Goal: Transaction & Acquisition: Purchase product/service

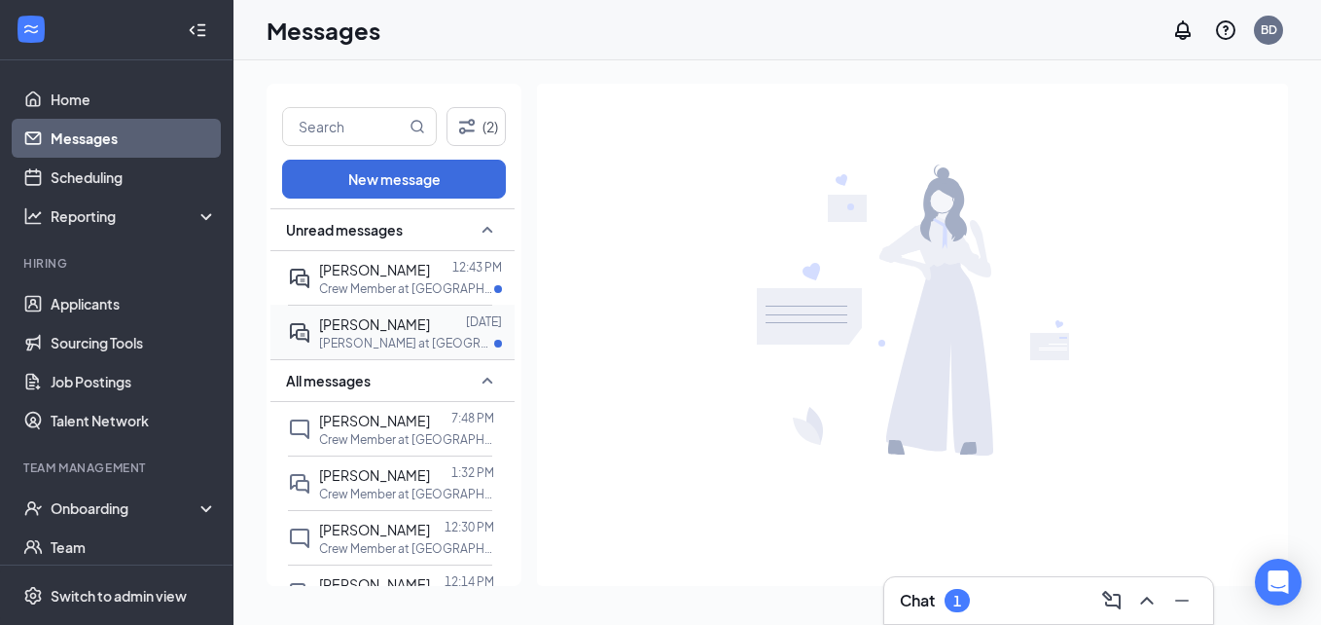
click at [368, 343] on p "[PERSON_NAME] at [GEOGRAPHIC_DATA]" at bounding box center [406, 343] width 175 height 17
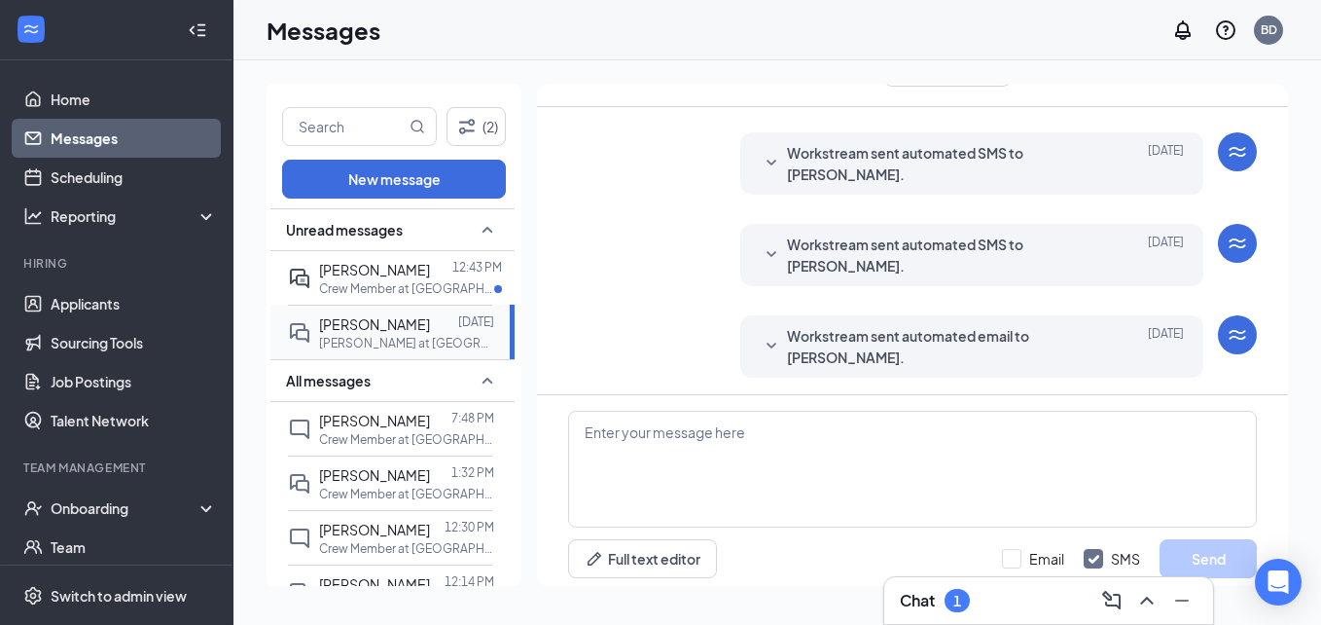
scroll to position [485, 0]
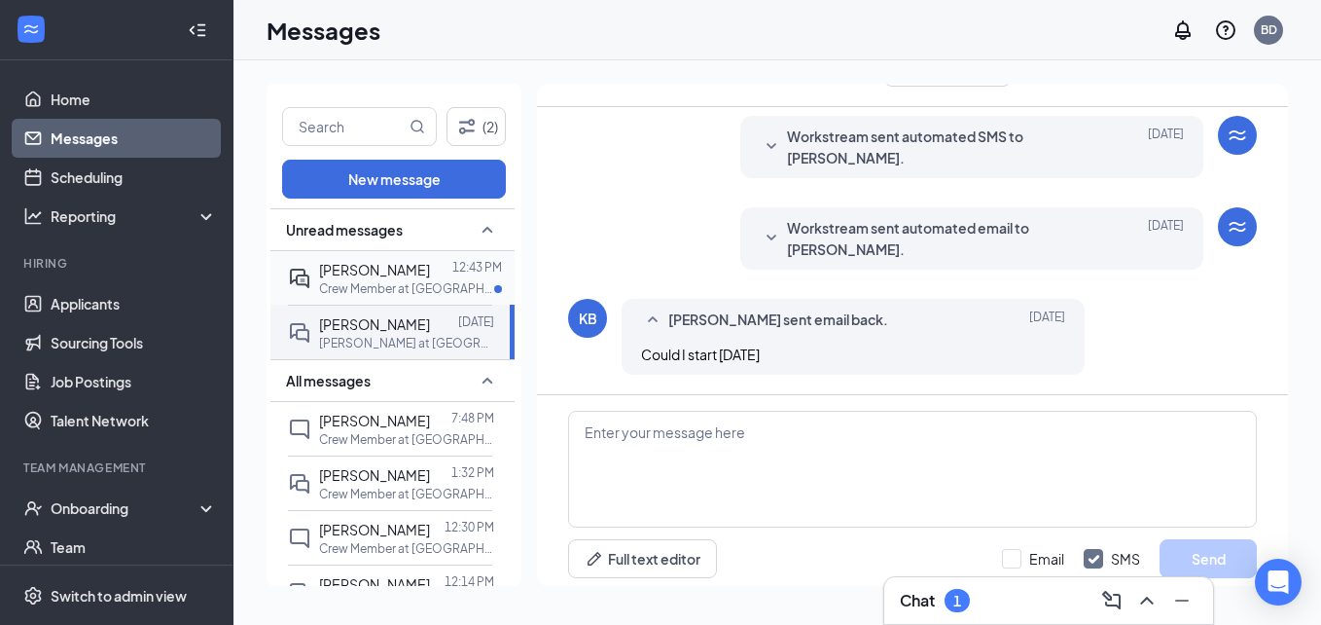
click at [359, 283] on p "Crew Member at [GEOGRAPHIC_DATA]" at bounding box center [406, 288] width 175 height 17
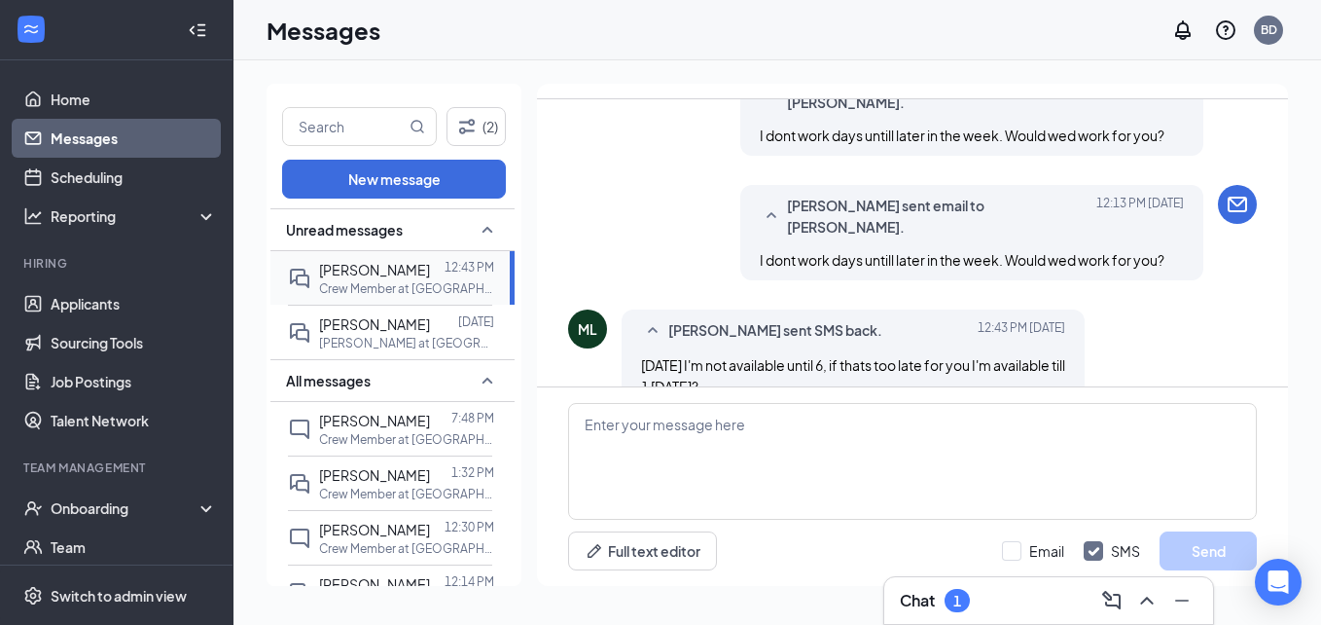
scroll to position [795, 0]
click at [99, 92] on link "Home" at bounding box center [134, 99] width 166 height 39
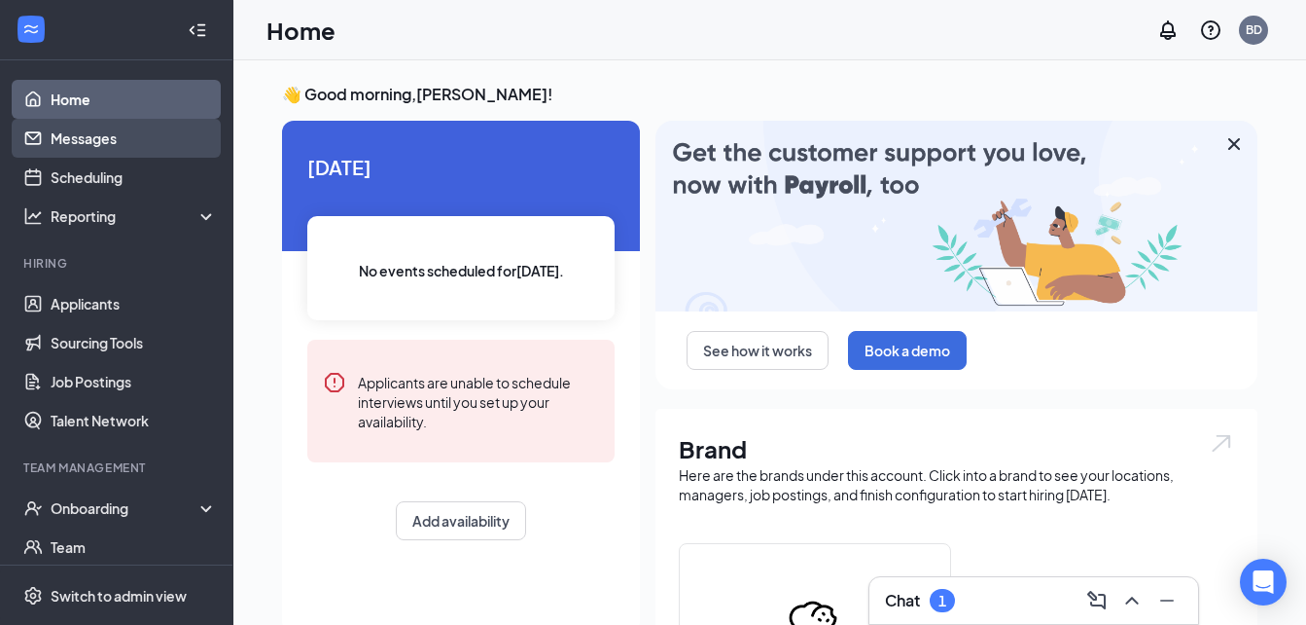
click at [86, 134] on link "Messages" at bounding box center [134, 138] width 166 height 39
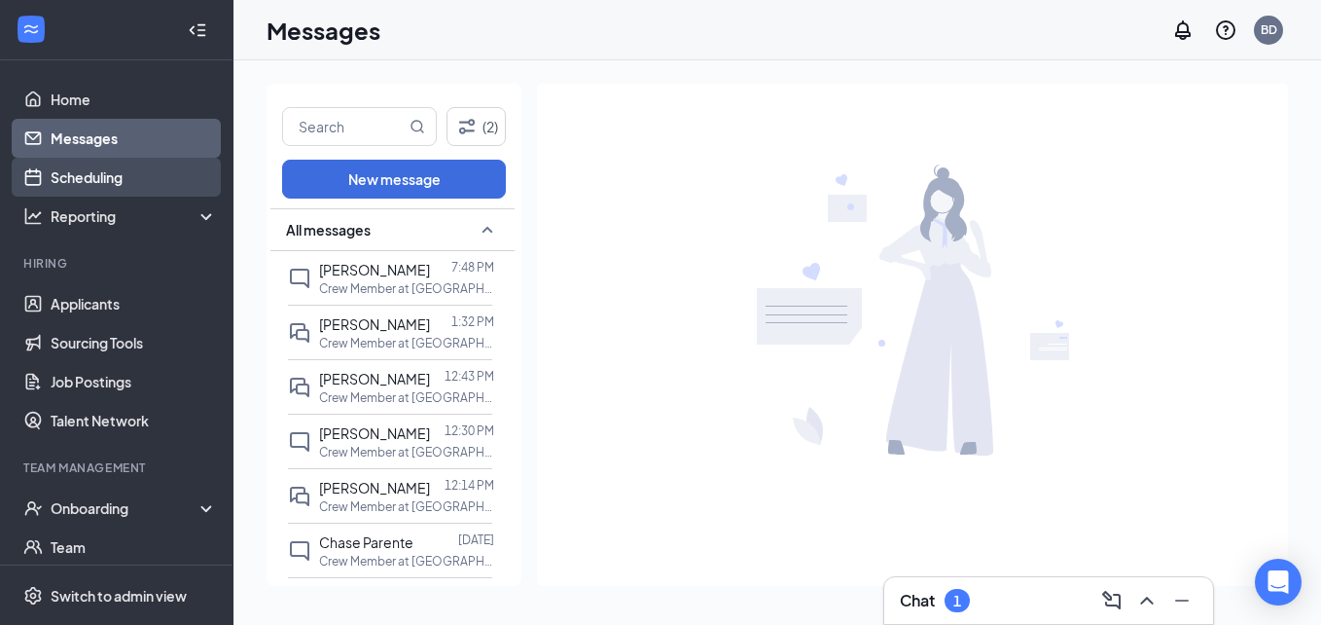
click at [70, 182] on link "Scheduling" at bounding box center [134, 177] width 166 height 39
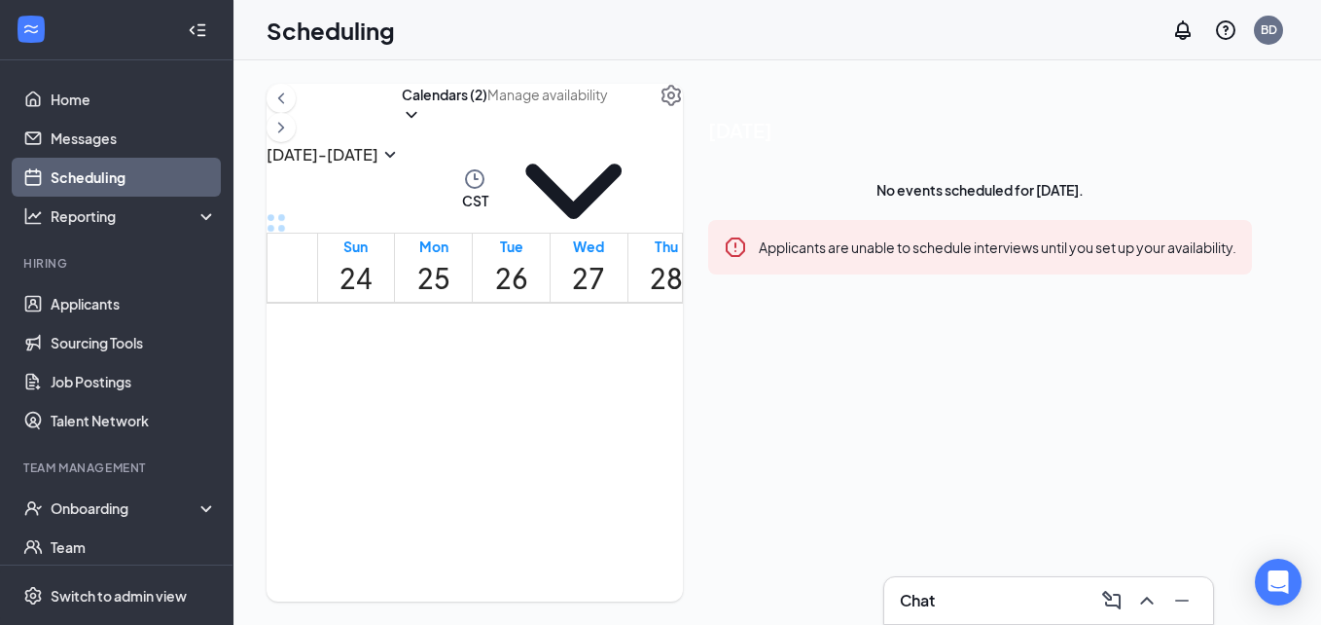
scroll to position [1352, 0]
drag, startPoint x: 606, startPoint y: 401, endPoint x: 604, endPoint y: 521, distance: 120.6
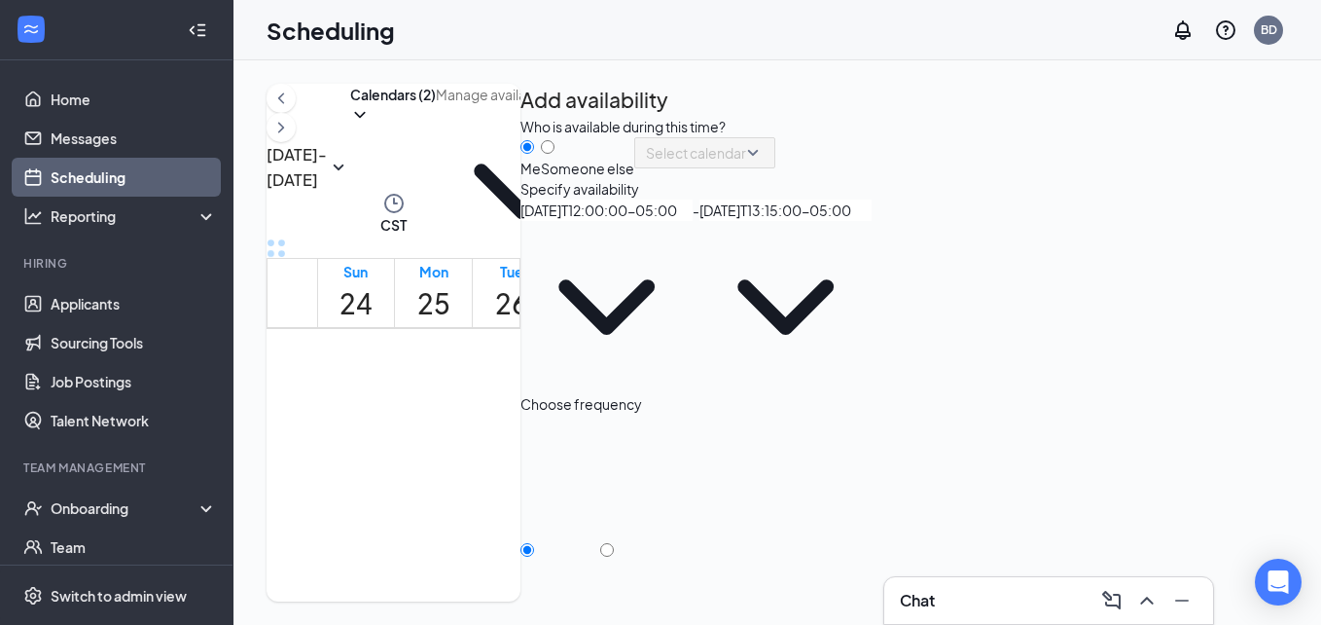
type input "12:00 PM"
click at [872, 373] on icon "ChevronDown" at bounding box center [785, 307] width 172 height 172
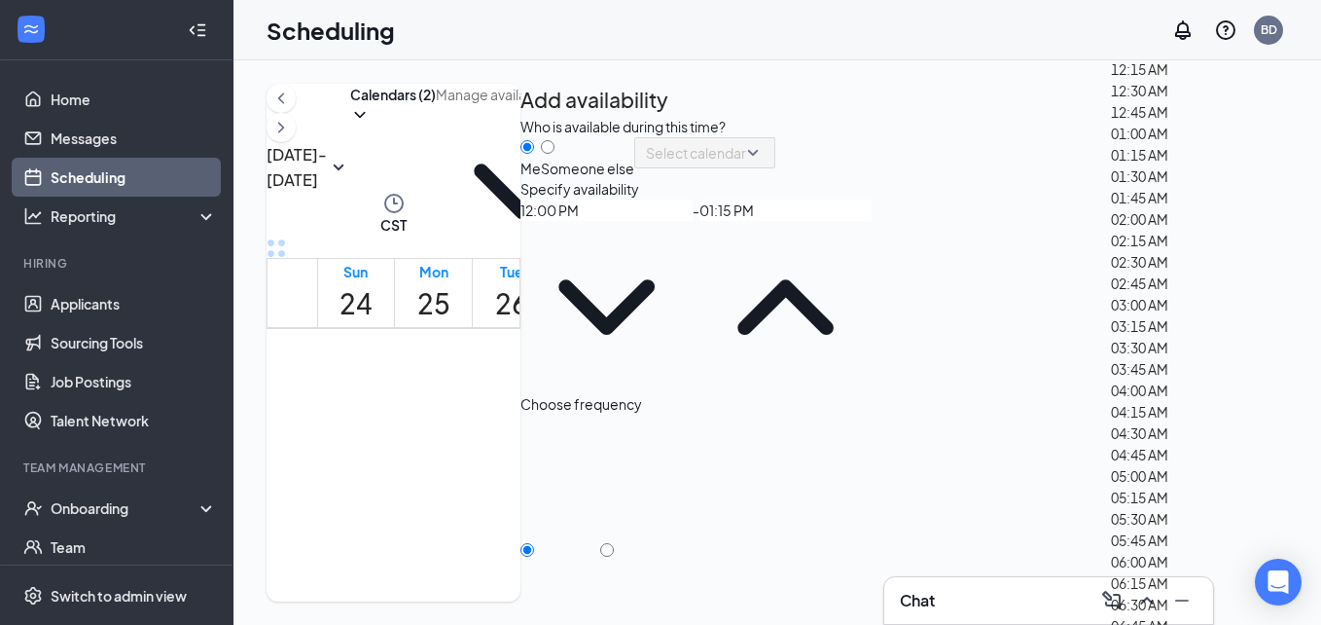
click at [1168, 187] on div "01:30 AM" at bounding box center [1139, 175] width 57 height 21
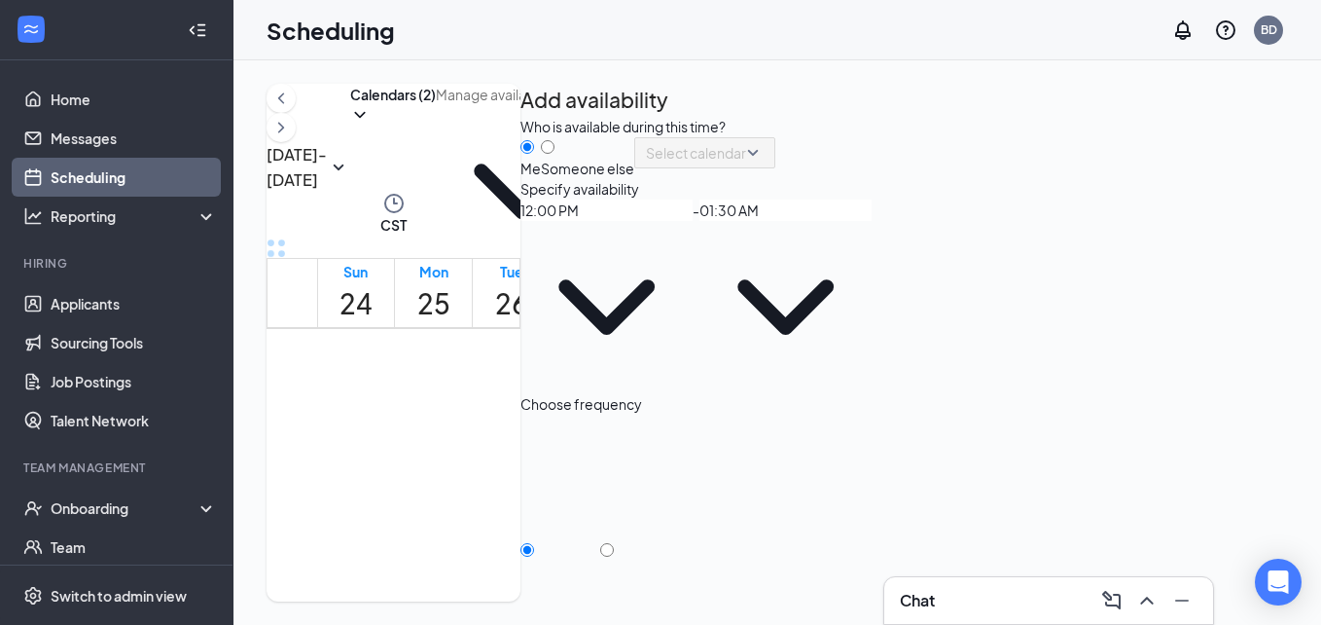
click at [834, 335] on icon "ChevronDown" at bounding box center [785, 306] width 96 height 55
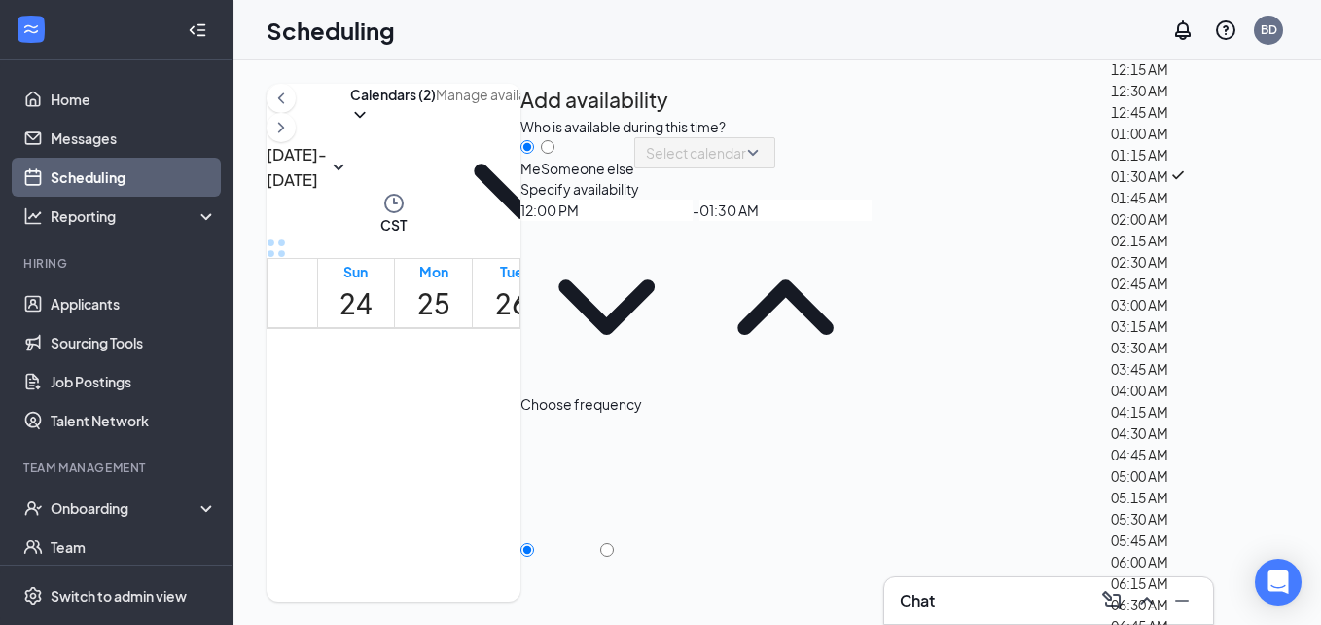
scroll to position [63, 0]
click at [1168, 230] on div "02:00 AM" at bounding box center [1139, 218] width 57 height 21
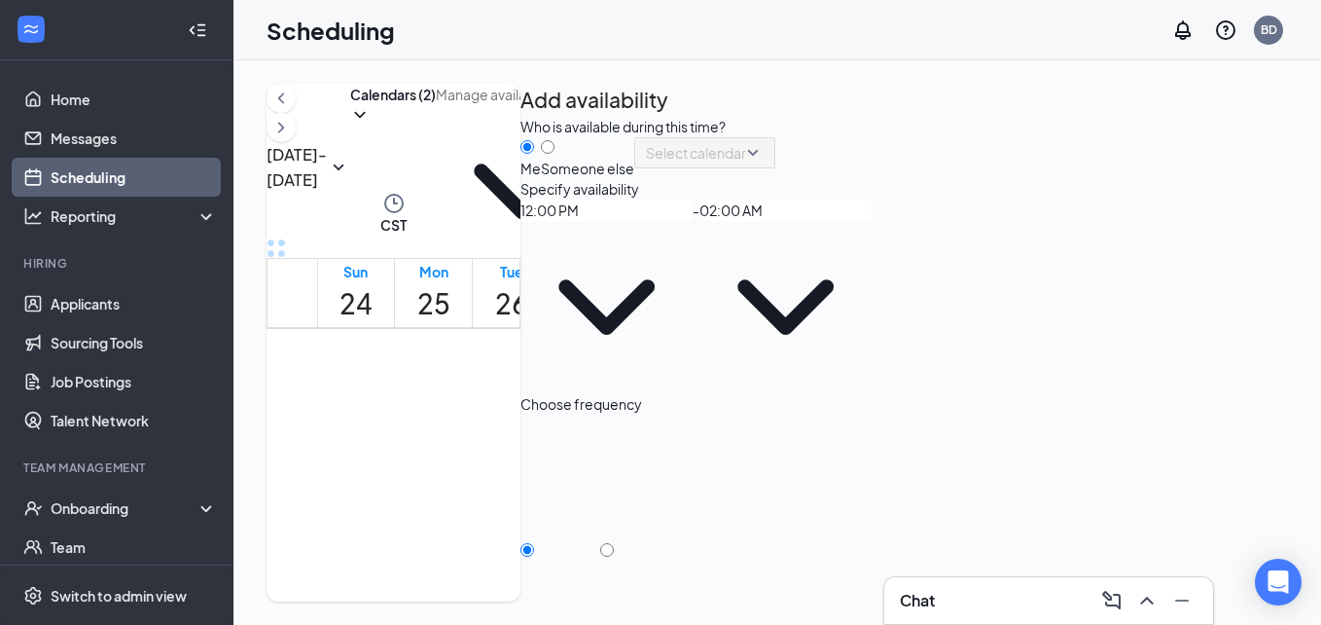
scroll to position [114, 0]
click at [872, 268] on span "02:00 AM" at bounding box center [785, 296] width 172 height 194
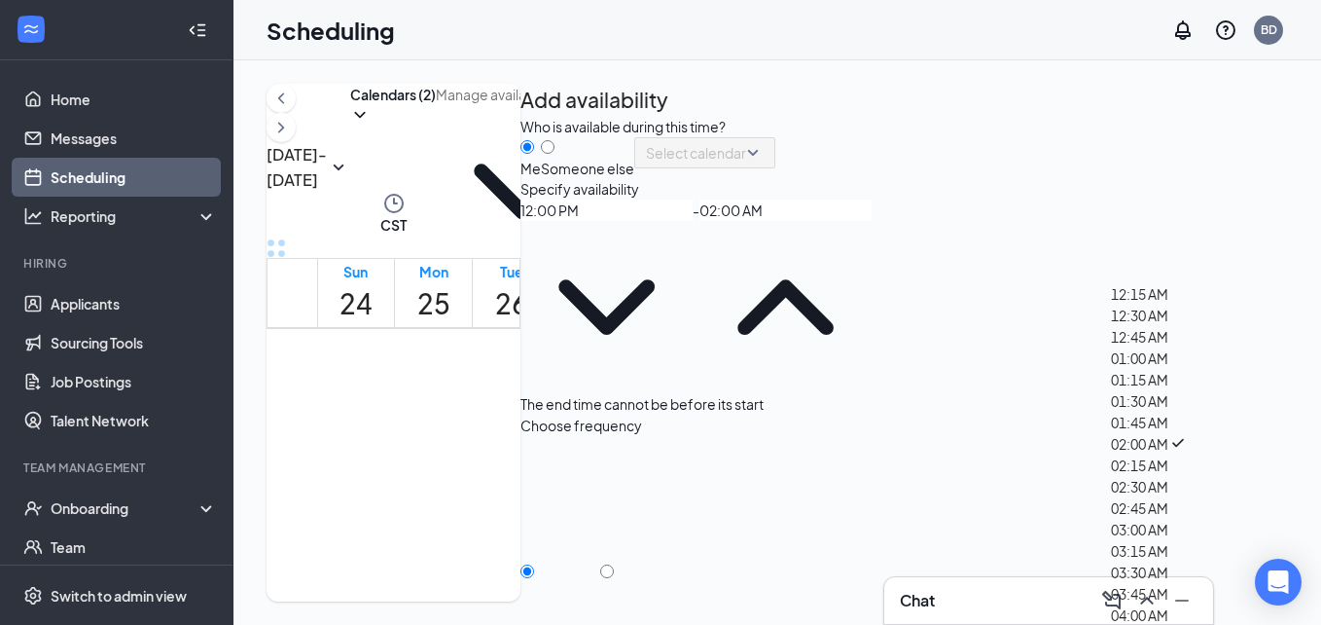
scroll to position [2353, 0]
type input "02:00 PM"
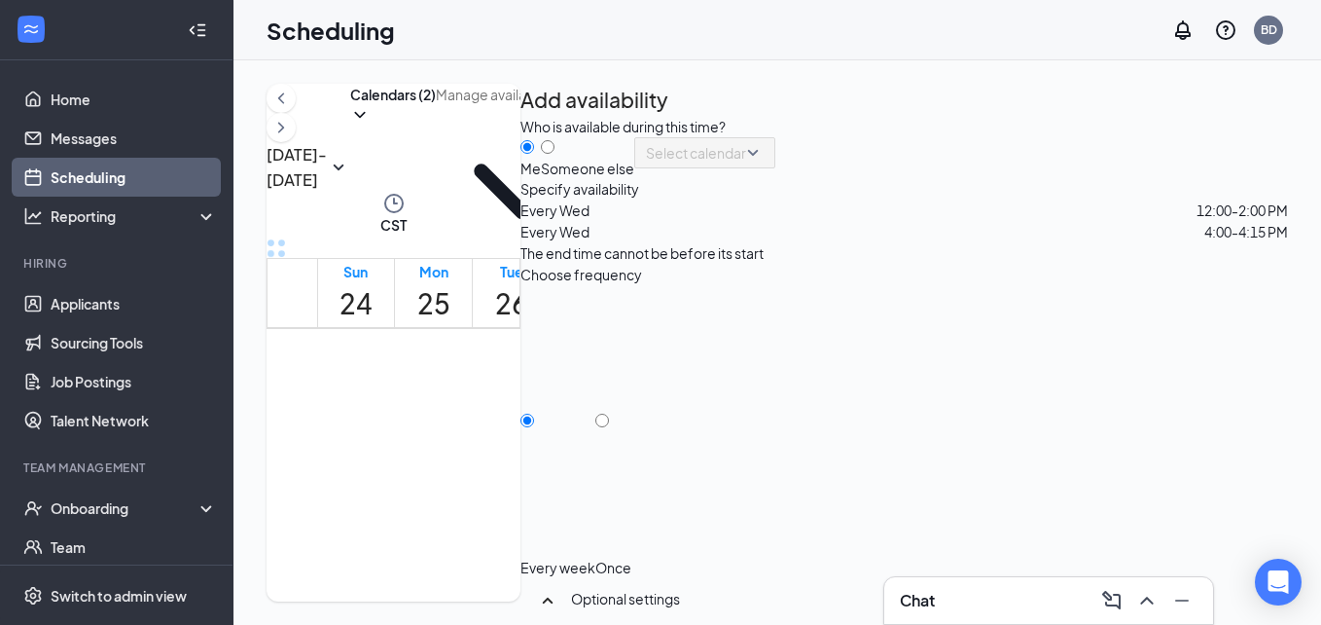
scroll to position [338, 0]
click at [624, 433] on icon "Cross" at bounding box center [588, 467] width 69 height 69
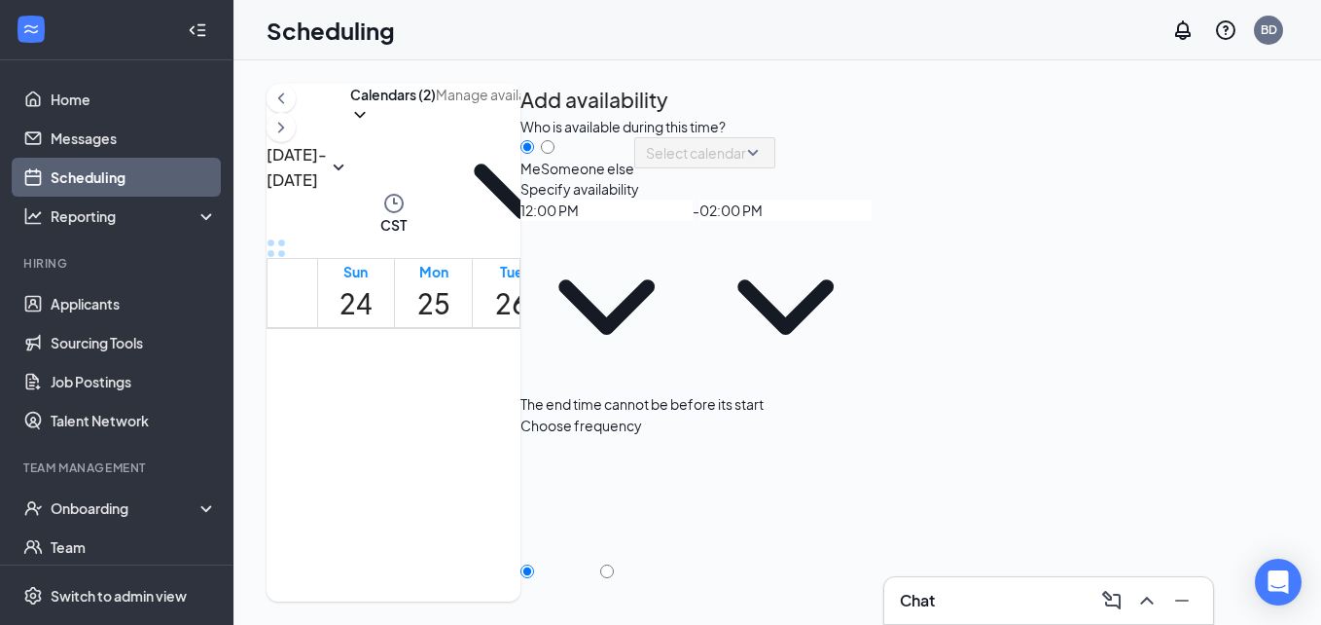
scroll to position [1460, 0]
drag, startPoint x: 523, startPoint y: 348, endPoint x: 534, endPoint y: 524, distance: 176.4
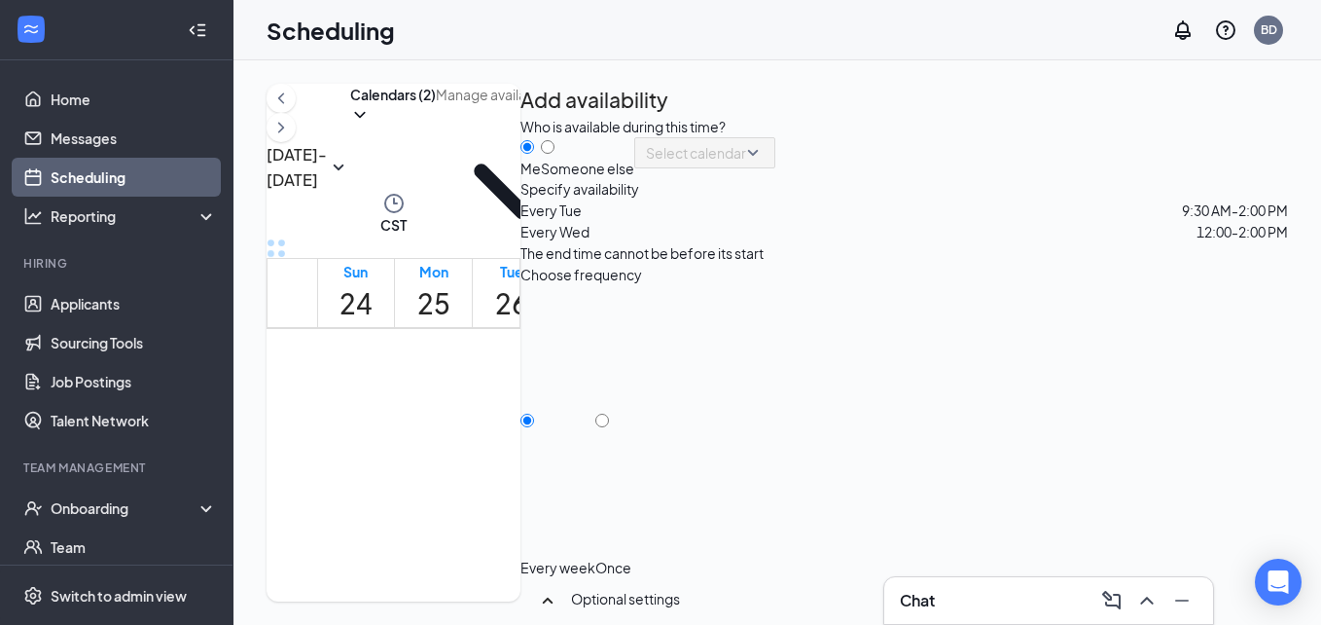
scroll to position [1306, 0]
click at [1197, 242] on span "12:00-2:00 PM" at bounding box center [1242, 231] width 91 height 21
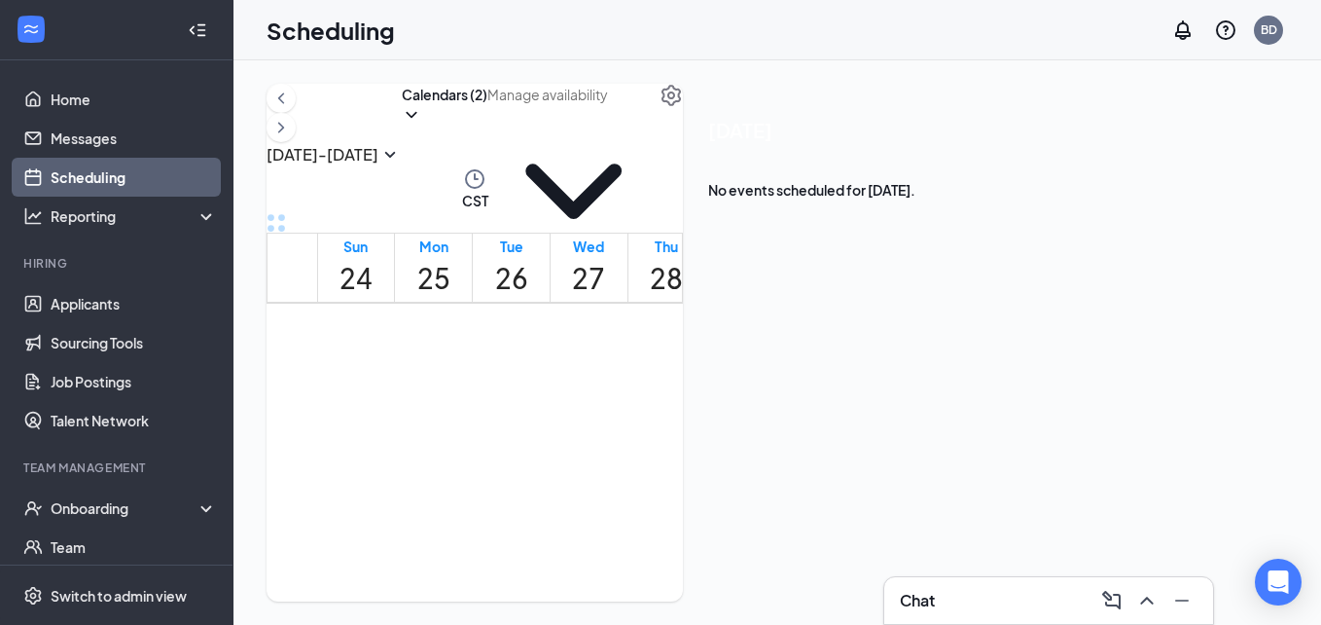
scroll to position [1135, 0]
drag, startPoint x: 546, startPoint y: 309, endPoint x: 686, endPoint y: 323, distance: 140.7
click at [686, 323] on div "12am 1am 2am 3am 4am 5am 6am 7am 8am 9am 10am 11am 12pm 1pm 2pm 3pm 4pm 5pm 6pm…" at bounding box center [564, 240] width 593 height 2147
click at [522, 350] on link "9:30 AM-2:00 PM" at bounding box center [511, 629] width 73 height 559
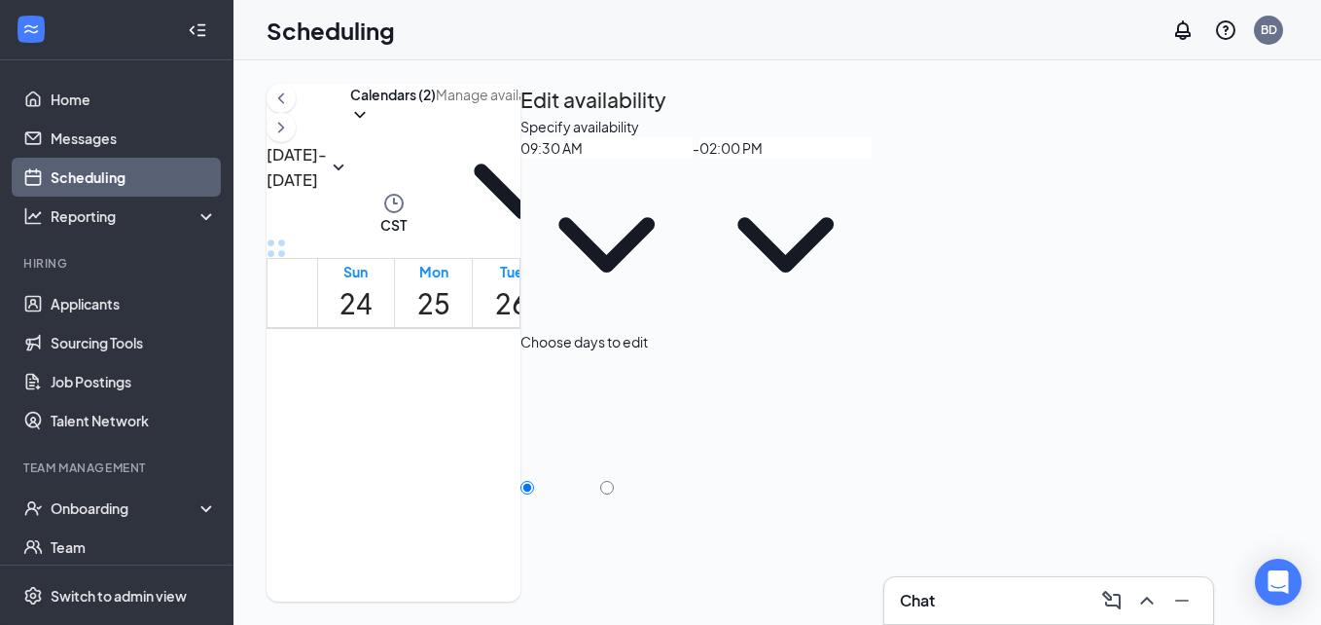
click at [666, 64] on td at bounding box center [589, 53] width 544 height 22
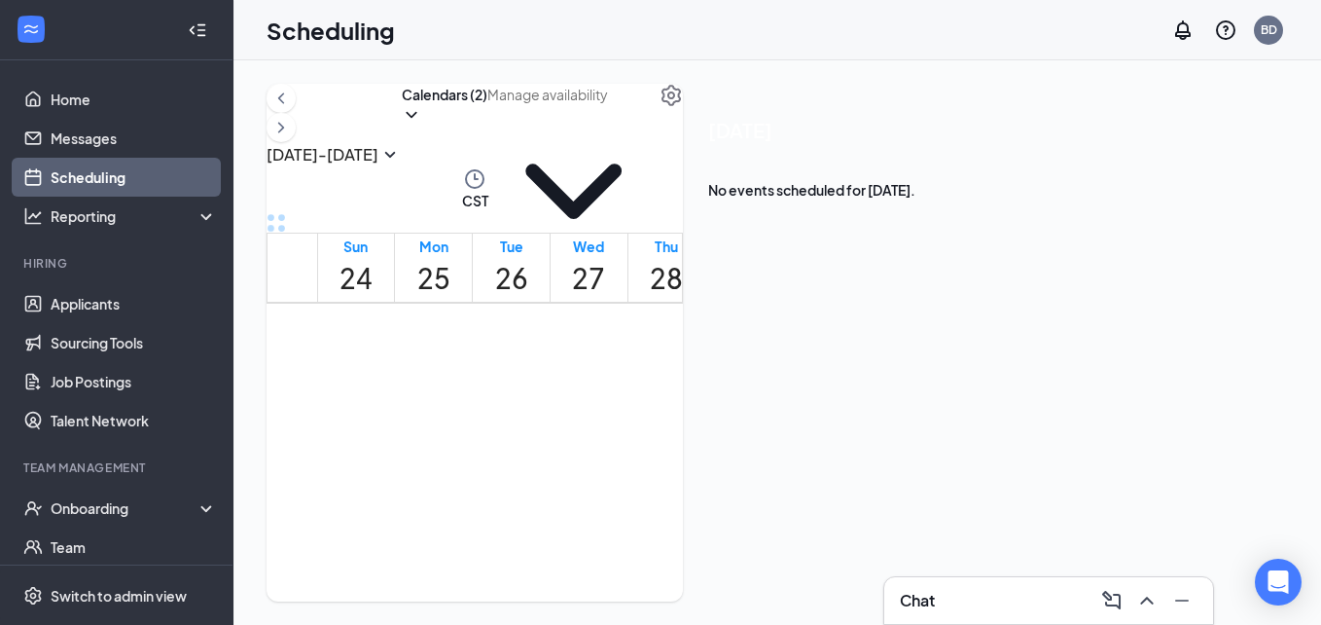
scroll to position [1486, 0]
drag, startPoint x: 670, startPoint y: 311, endPoint x: 683, endPoint y: 501, distance: 190.1
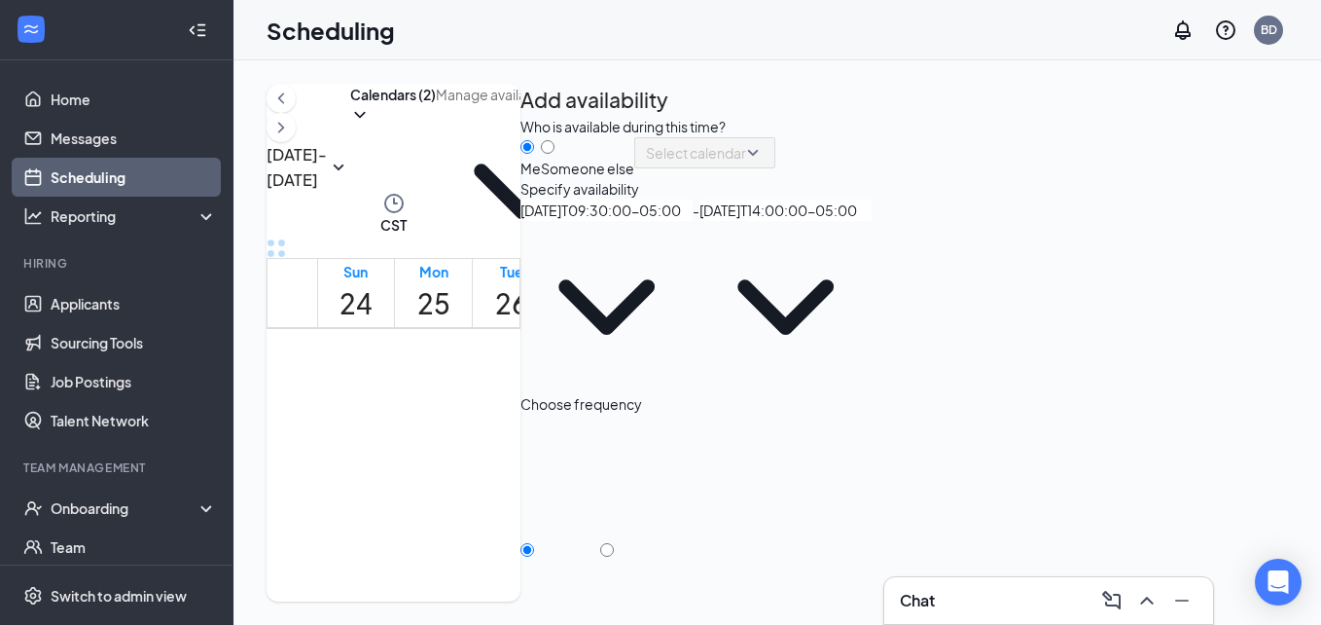
type input "09:30 AM"
type input "02:00 PM"
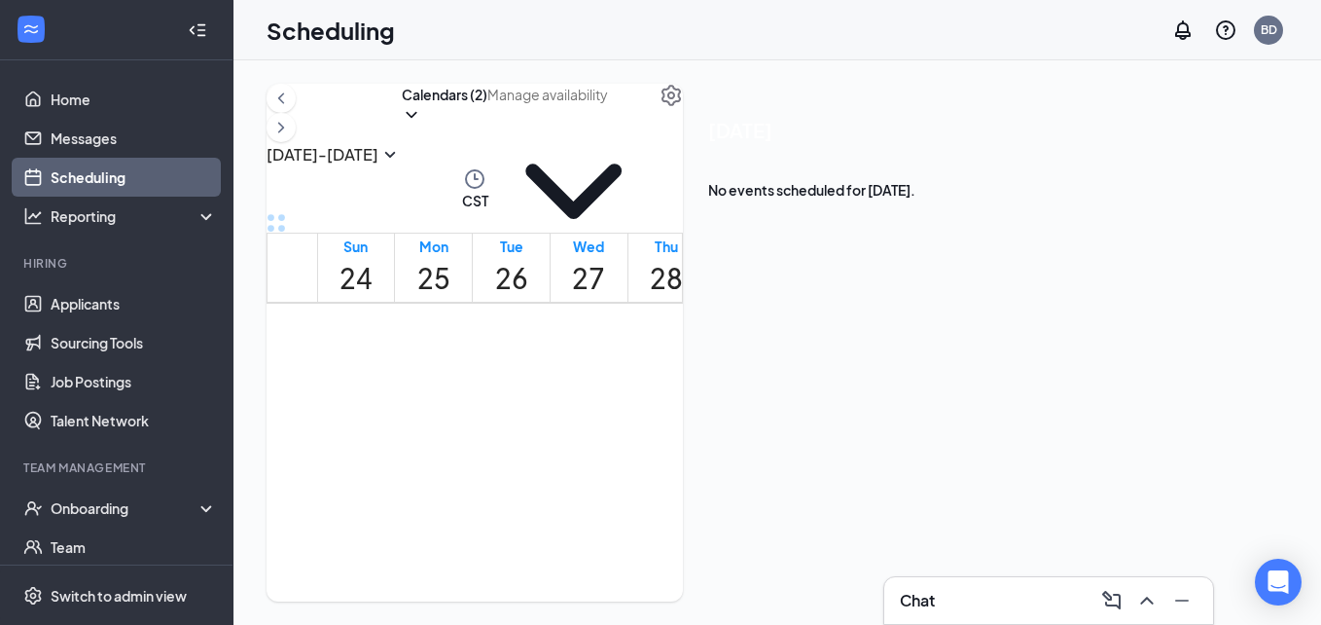
scroll to position [1060, 0]
click at [701, 427] on span "9:30 AM-2:00 PM" at bounding box center [666, 445] width 69 height 36
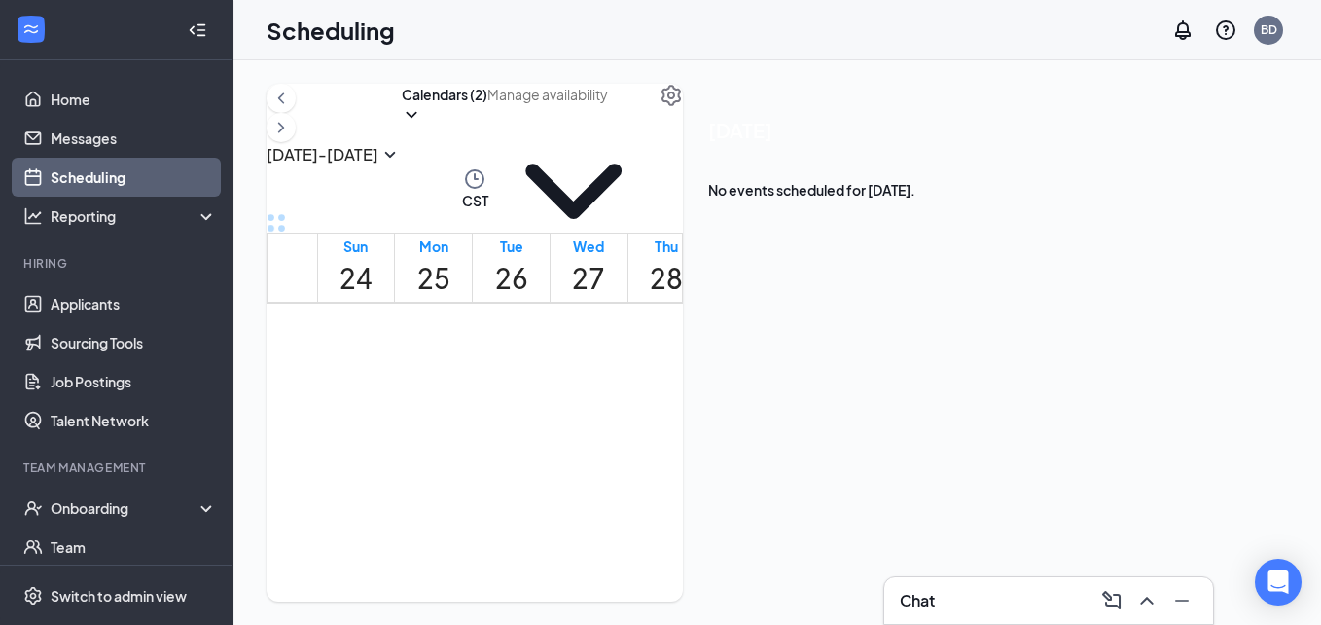
click at [767, 114] on td at bounding box center [589, 102] width 544 height 22
click at [747, 114] on td at bounding box center [589, 102] width 544 height 22
click at [766, 49] on td at bounding box center [589, 37] width 544 height 22
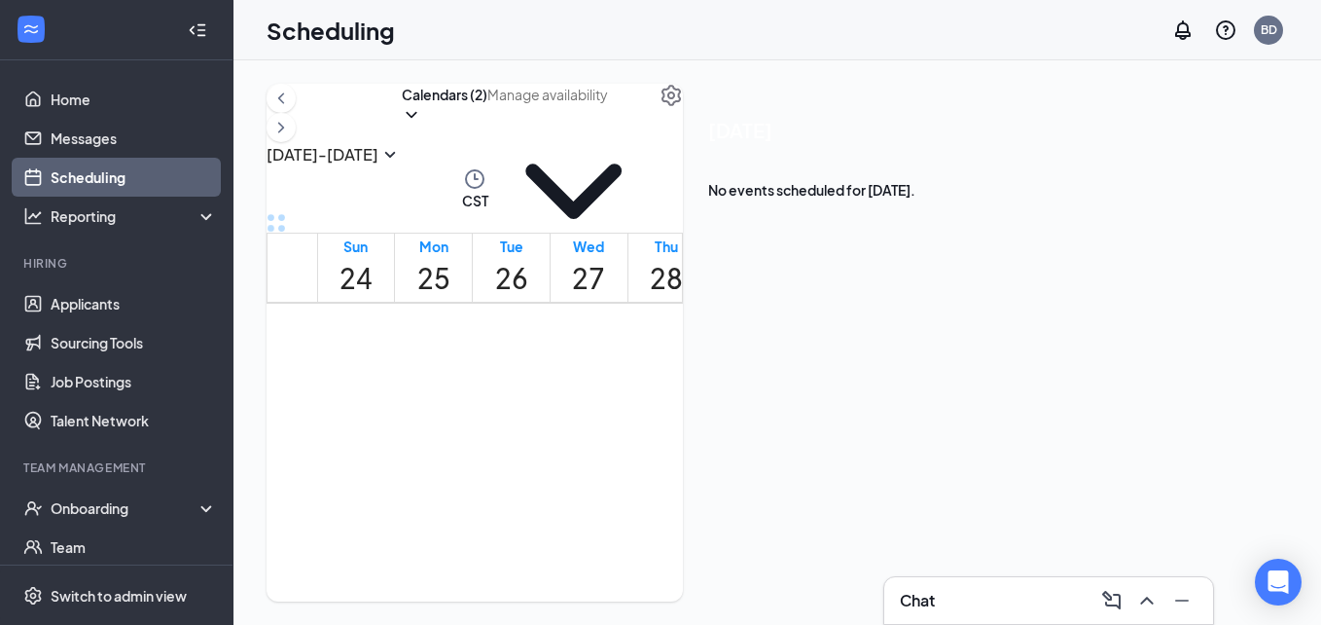
drag, startPoint x: 760, startPoint y: 318, endPoint x: 744, endPoint y: 544, distance: 226.2
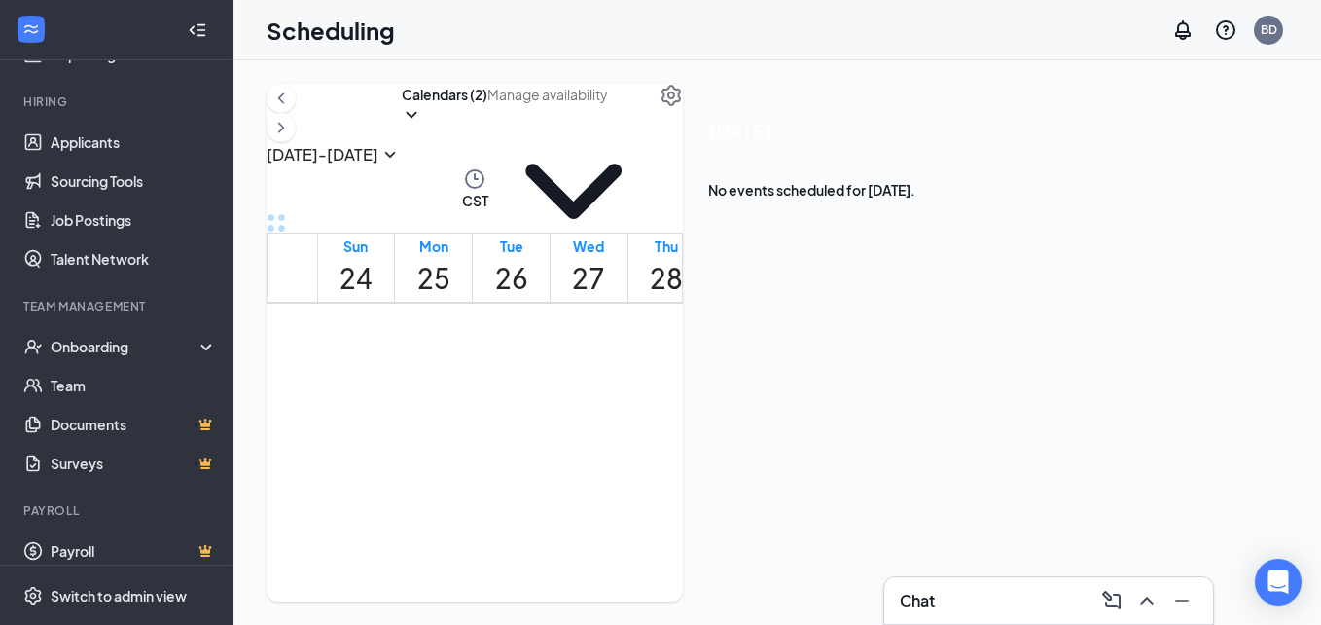
scroll to position [1376, 0]
click at [284, 132] on icon "ChevronRight" at bounding box center [281, 127] width 6 height 11
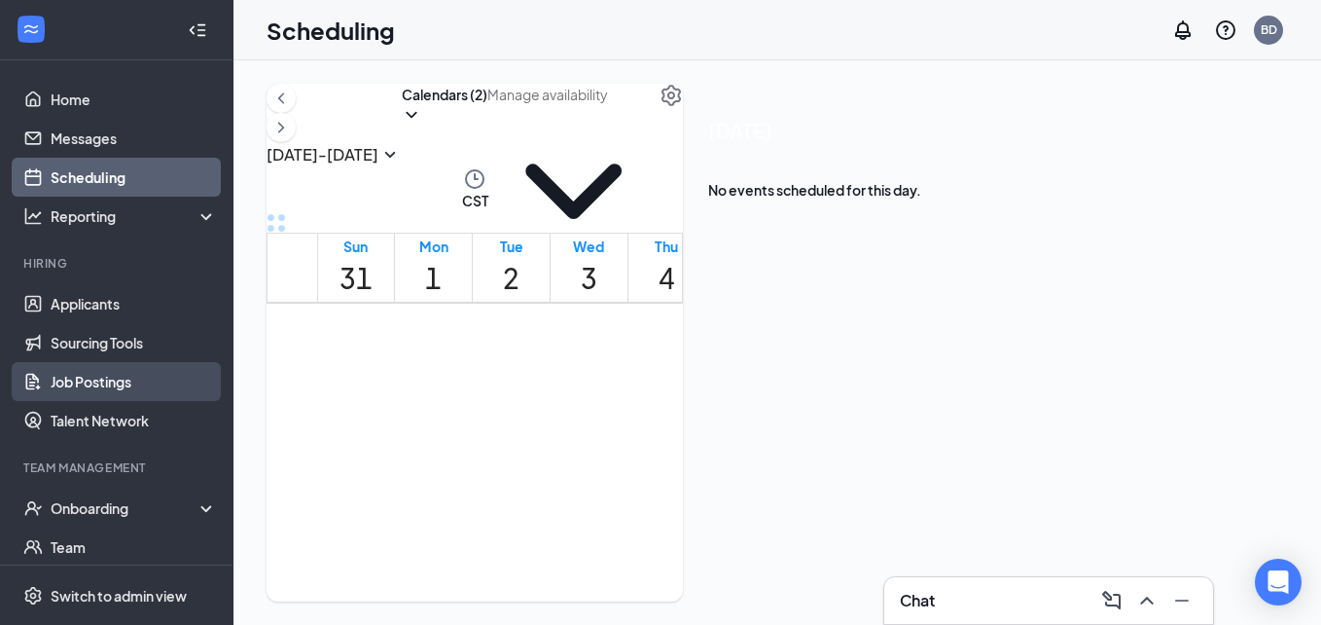
click at [122, 372] on link "Job Postings" at bounding box center [134, 381] width 166 height 39
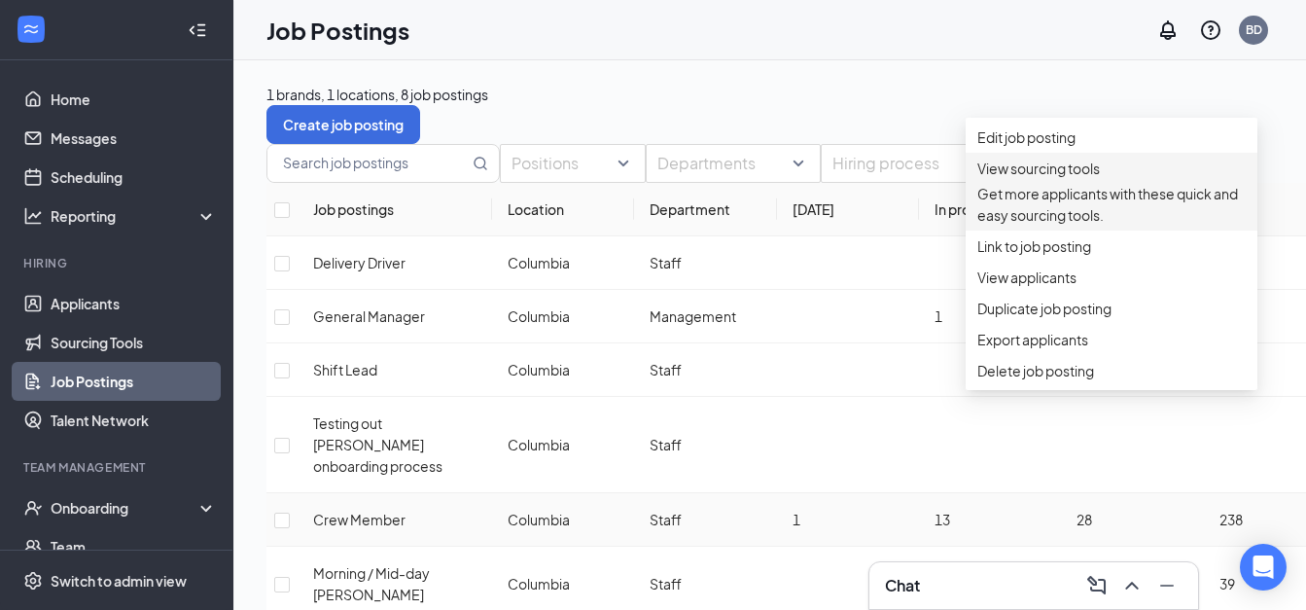
click at [1028, 210] on p "Get more applicants with these quick and easy sourcing tools." at bounding box center [1112, 204] width 268 height 43
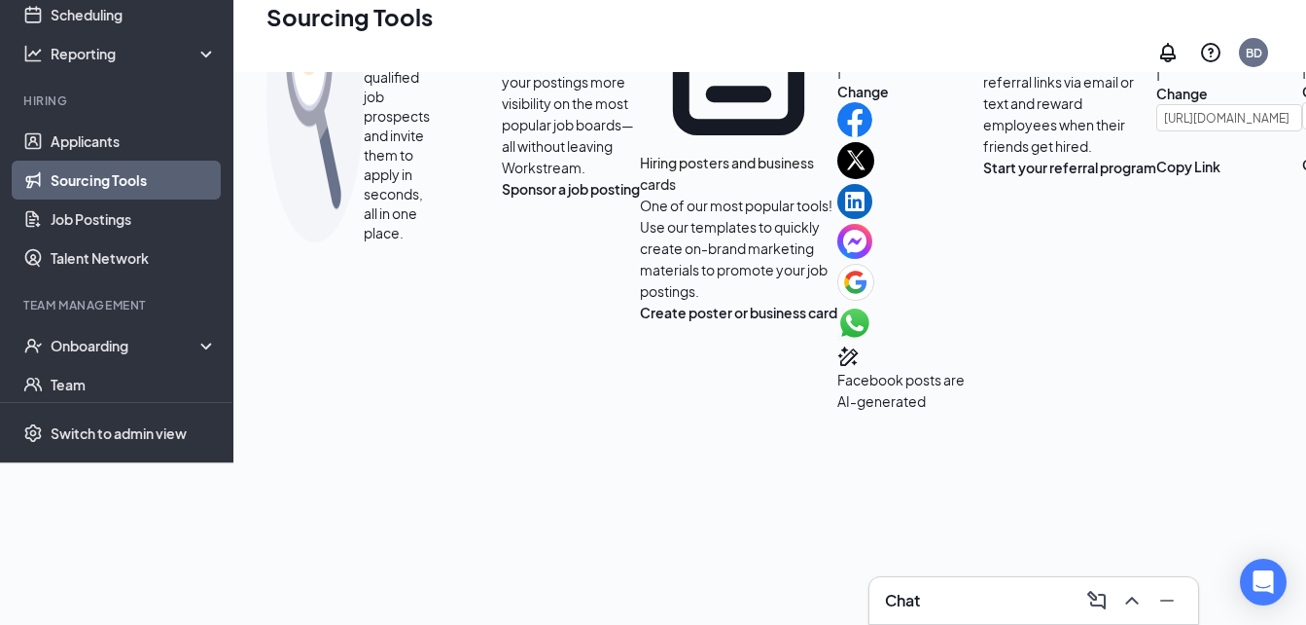
scroll to position [242, 0]
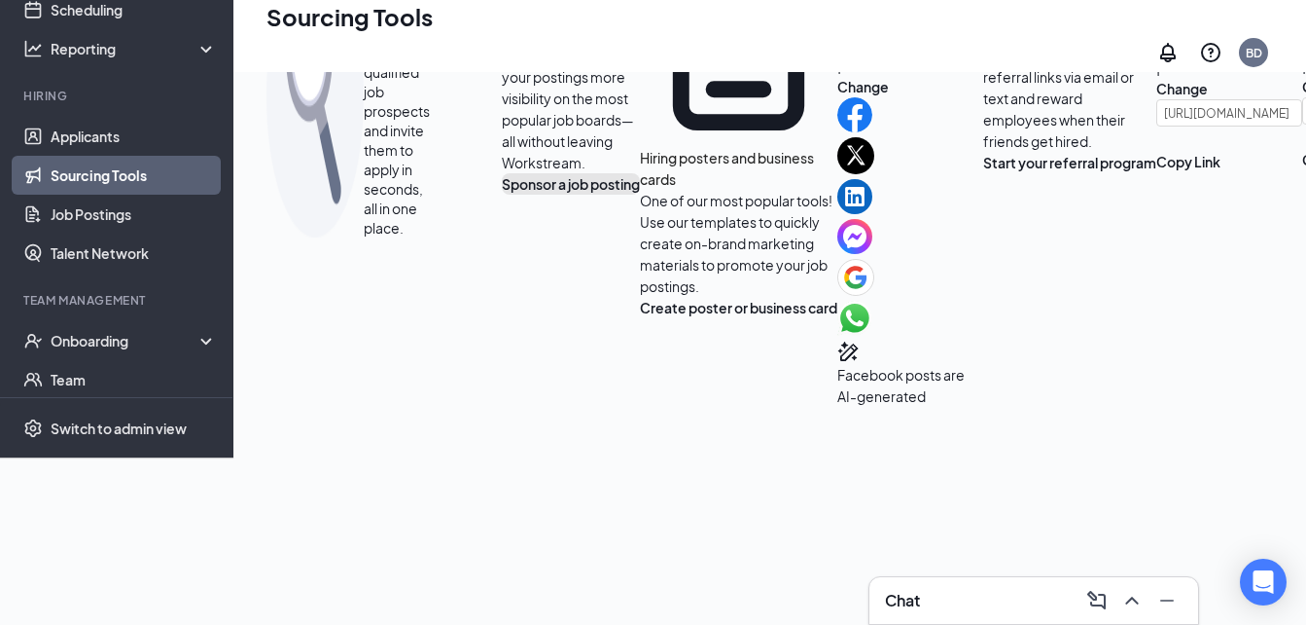
click at [502, 195] on button "Sponsor a job posting" at bounding box center [571, 183] width 138 height 21
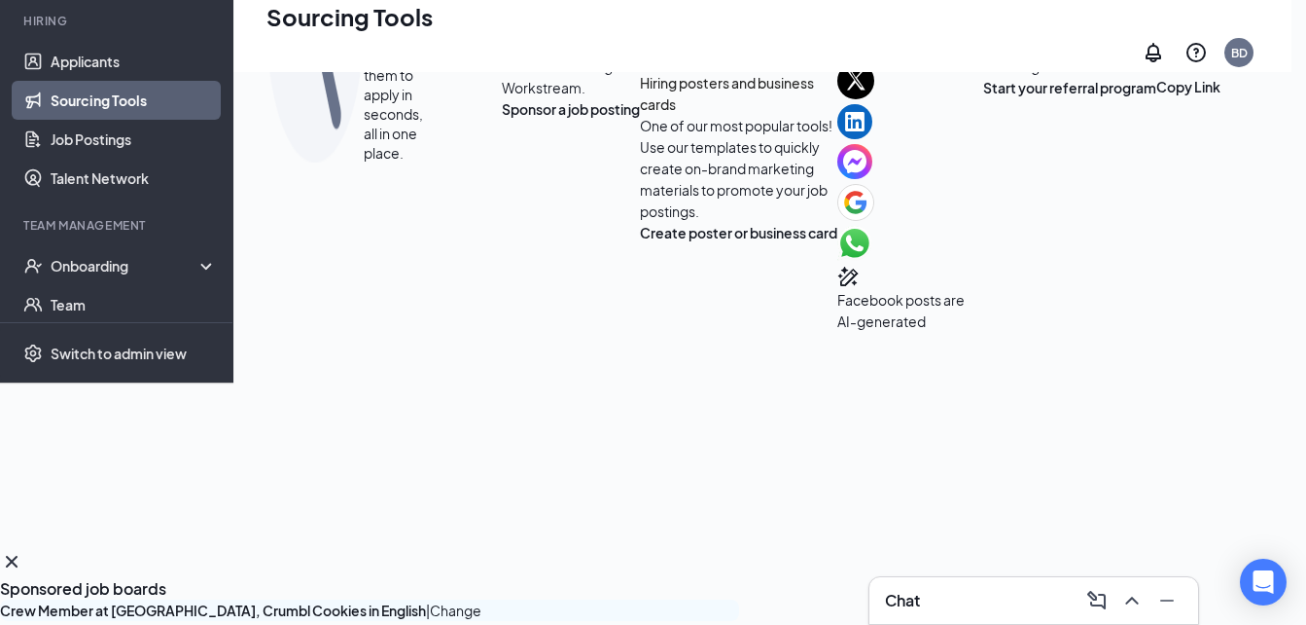
scroll to position [197, 0]
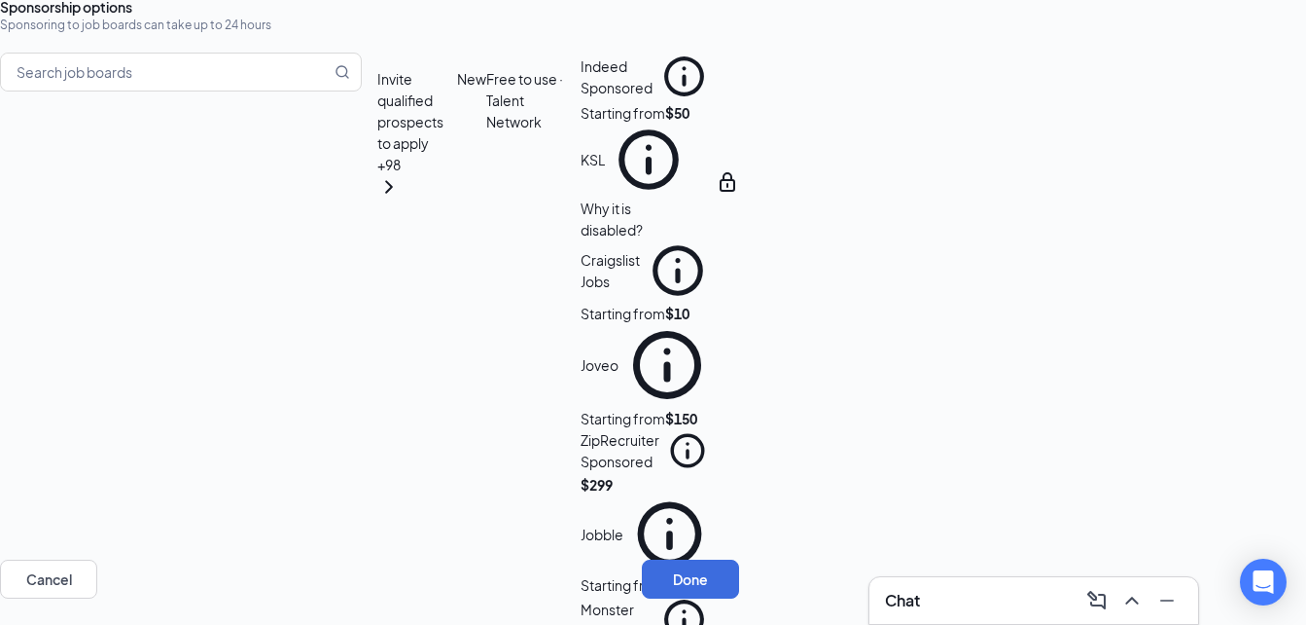
scroll to position [895, 0]
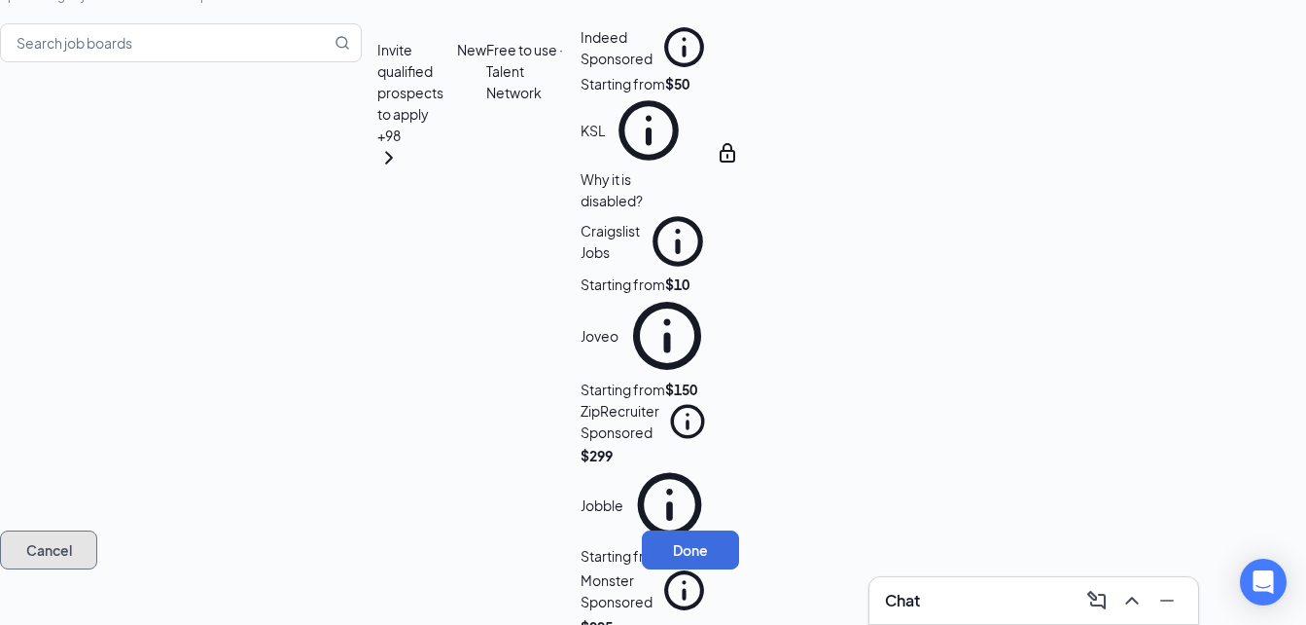
click at [97, 544] on button "Cancel" at bounding box center [48, 549] width 97 height 39
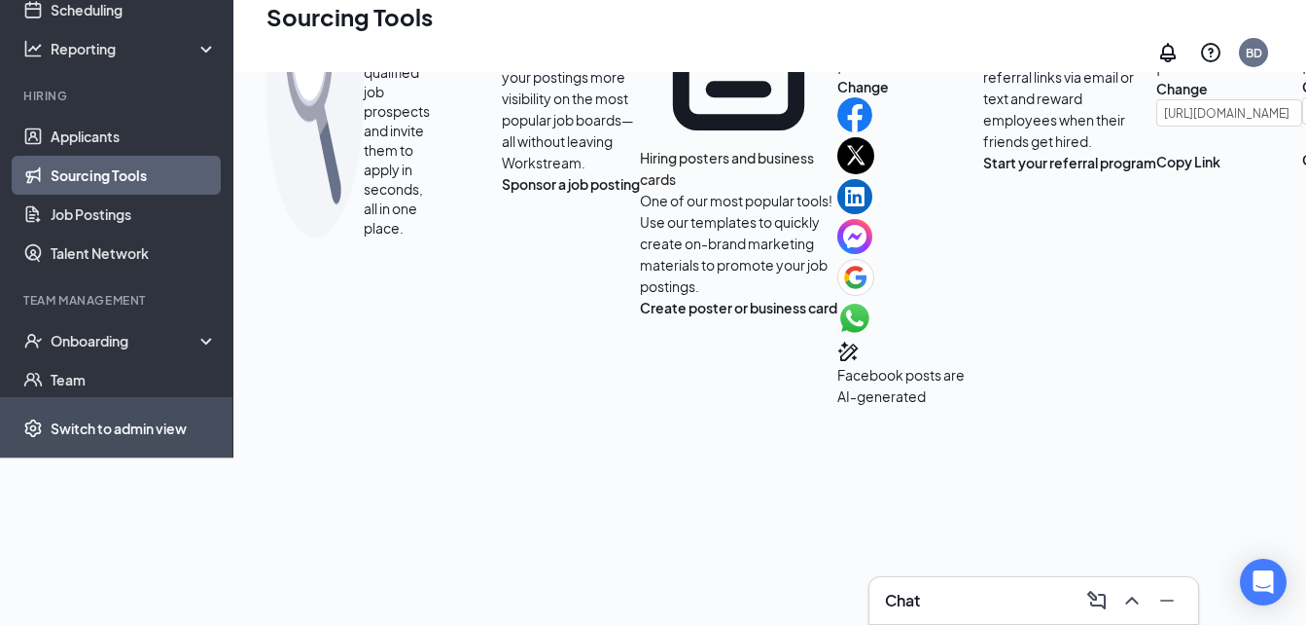
click at [142, 438] on div "Switch to admin view" at bounding box center [119, 427] width 136 height 19
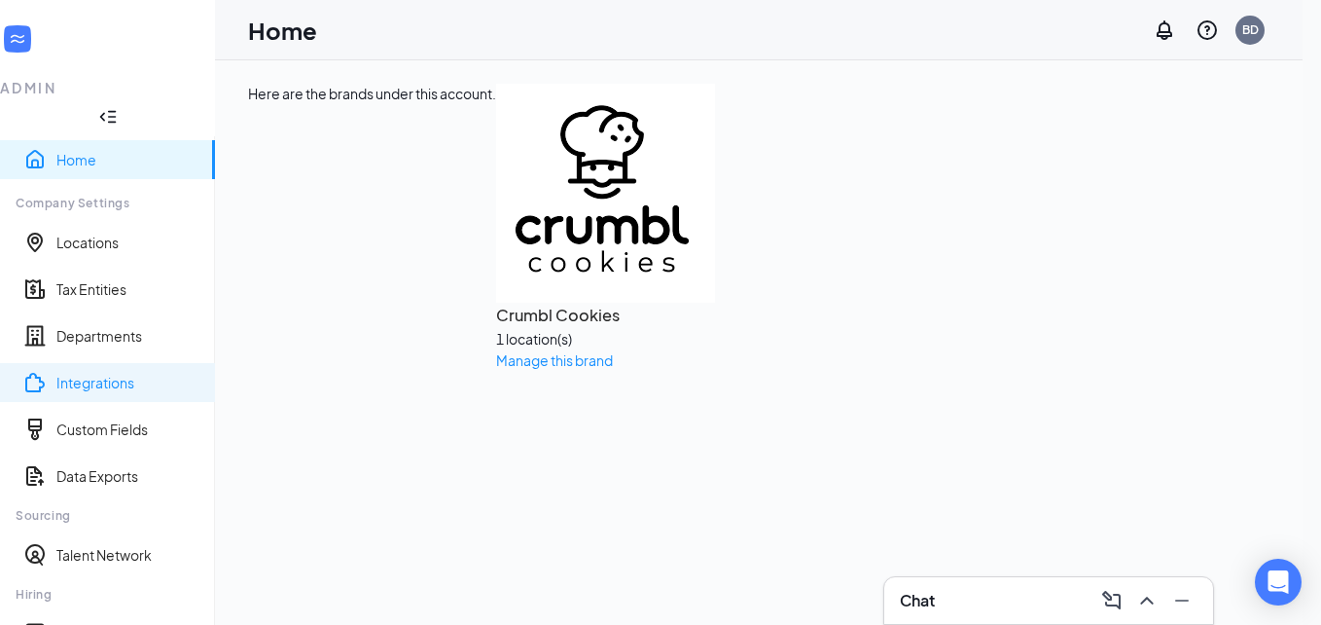
click at [98, 373] on link "Integrations" at bounding box center [127, 382] width 143 height 19
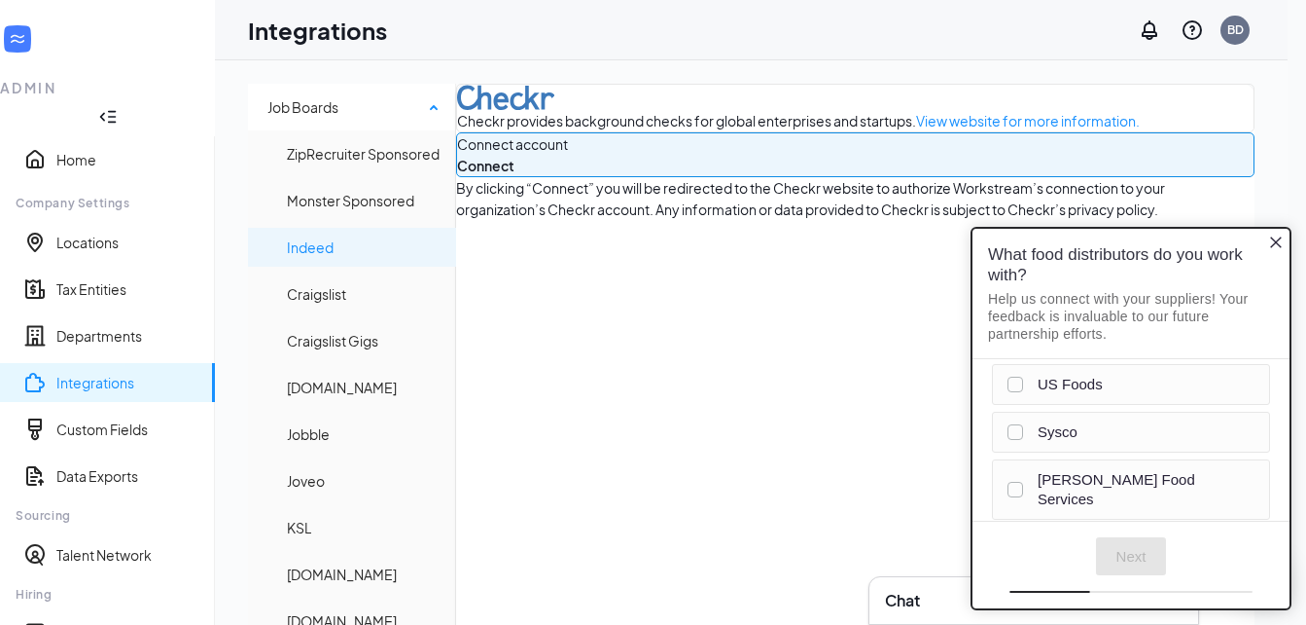
click at [401, 230] on span "Indeed" at bounding box center [364, 247] width 154 height 39
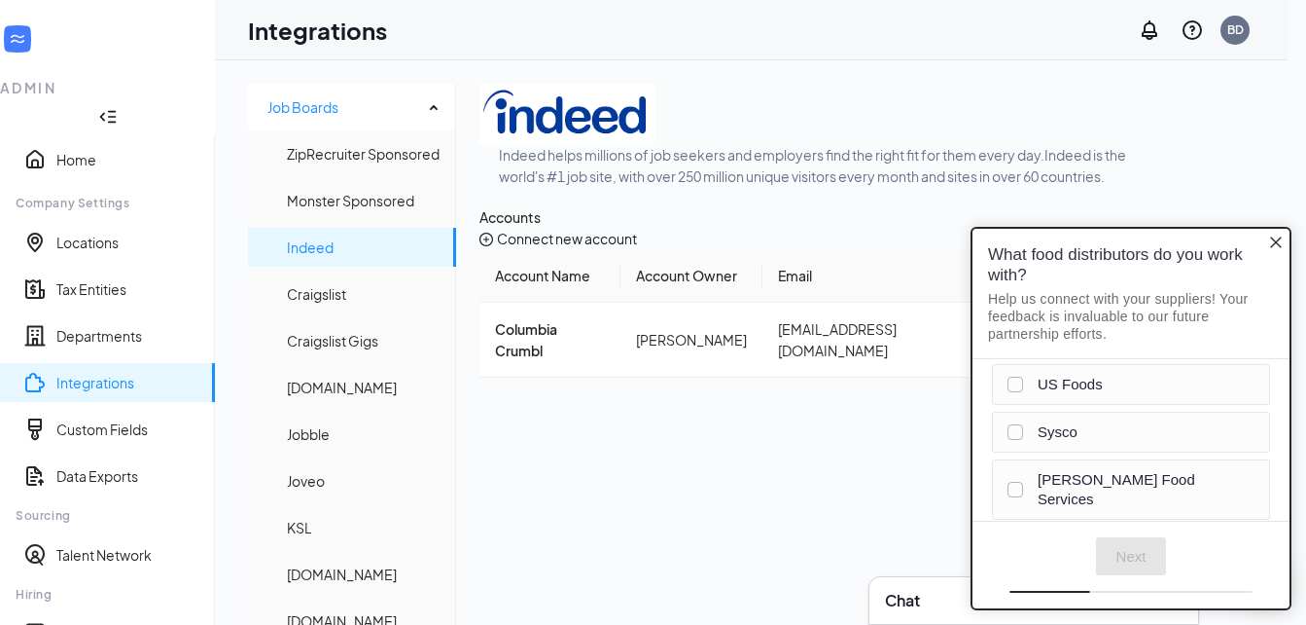
click at [1282, 239] on icon "Close button" at bounding box center [1277, 242] width 16 height 16
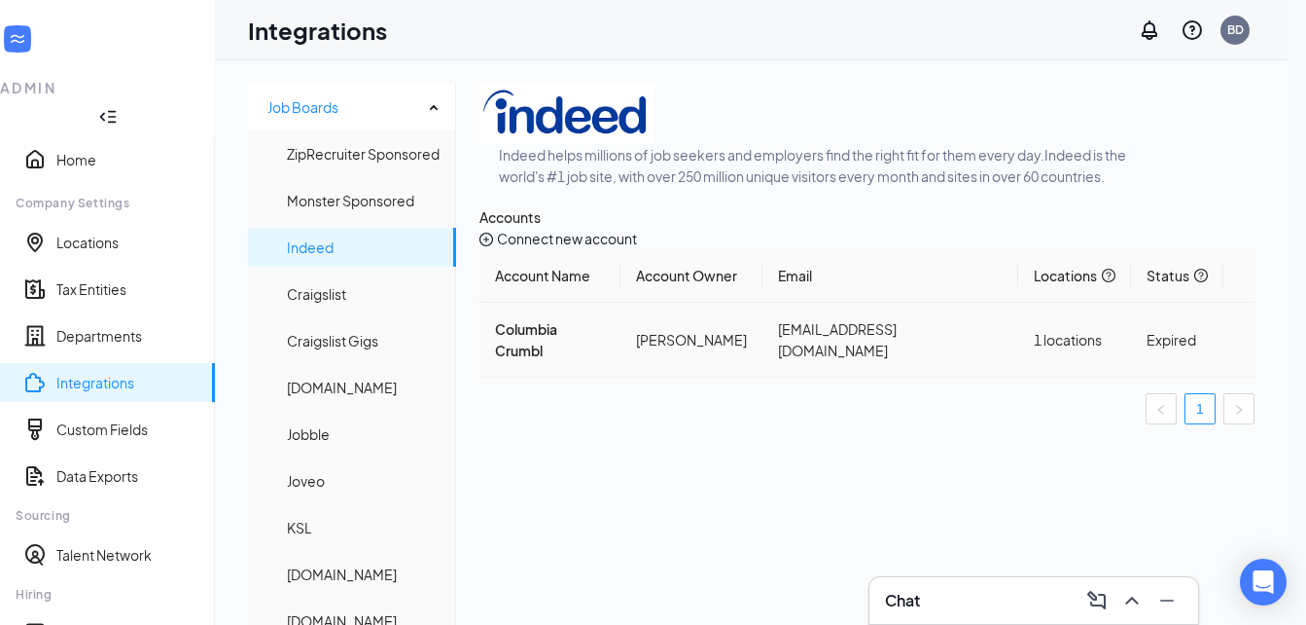
click at [1239, 340] on icon "Ellipses" at bounding box center [1239, 340] width 0 height 0
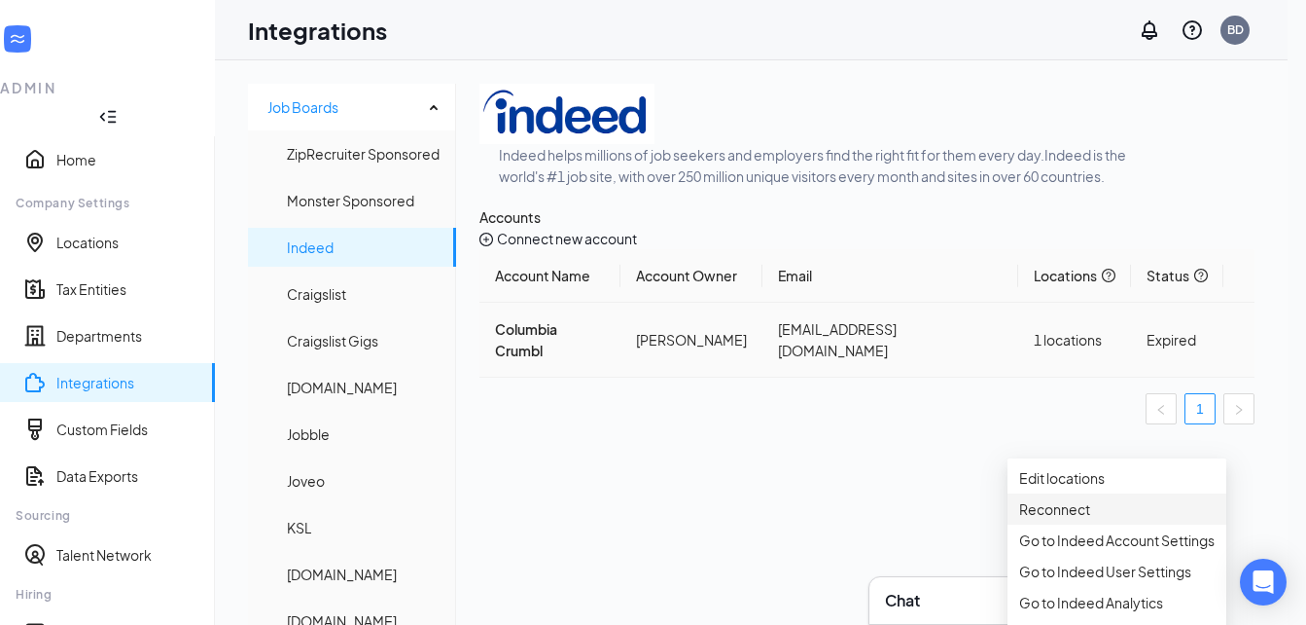
click at [1128, 519] on span "Reconnect" at bounding box center [1117, 508] width 196 height 21
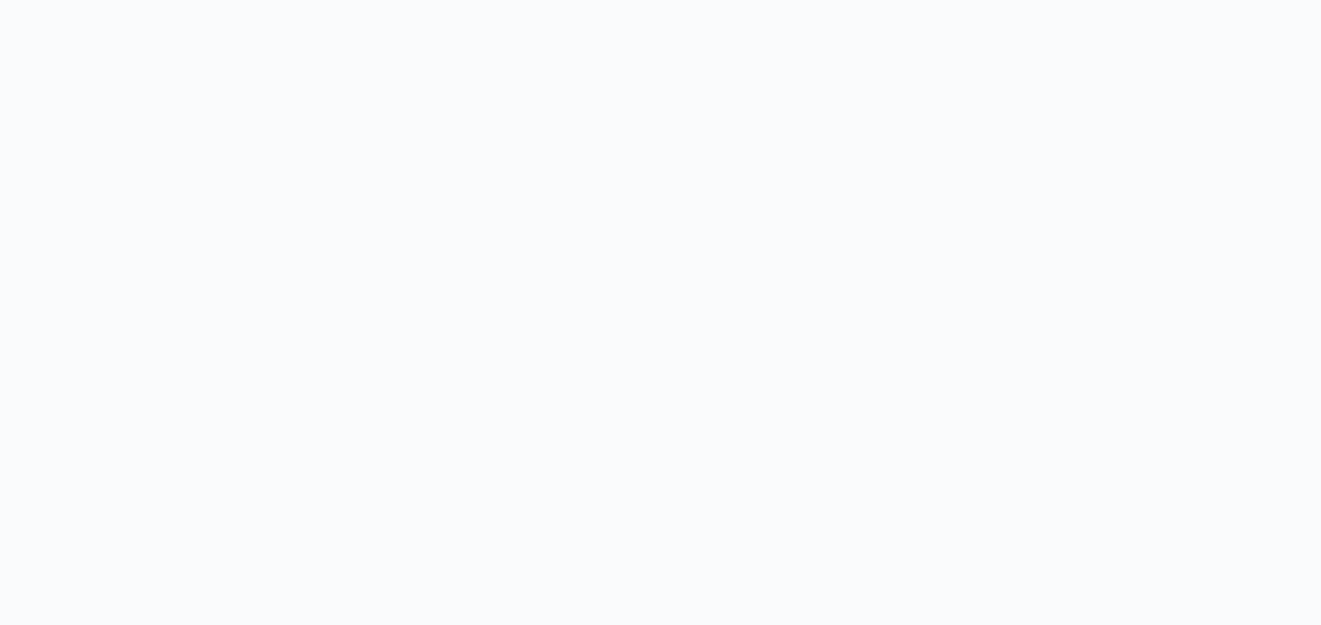
click at [725, 408] on body at bounding box center [660, 312] width 1321 height 625
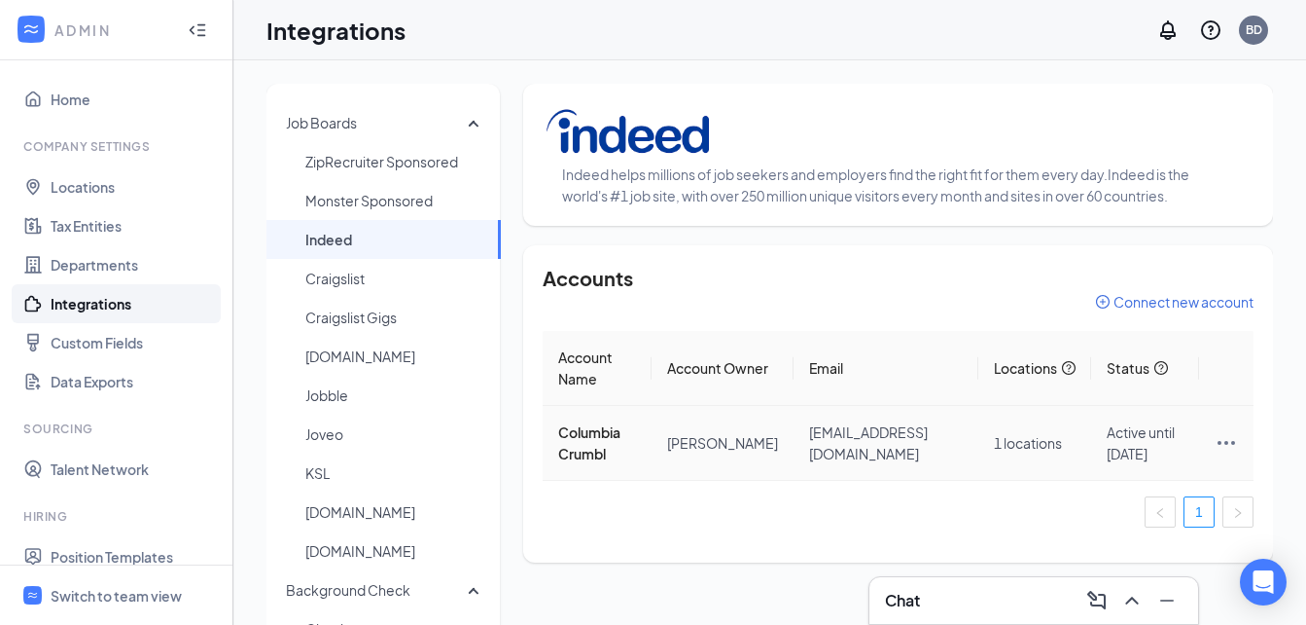
click at [1217, 440] on icon "Ellipses" at bounding box center [1226, 442] width 23 height 23
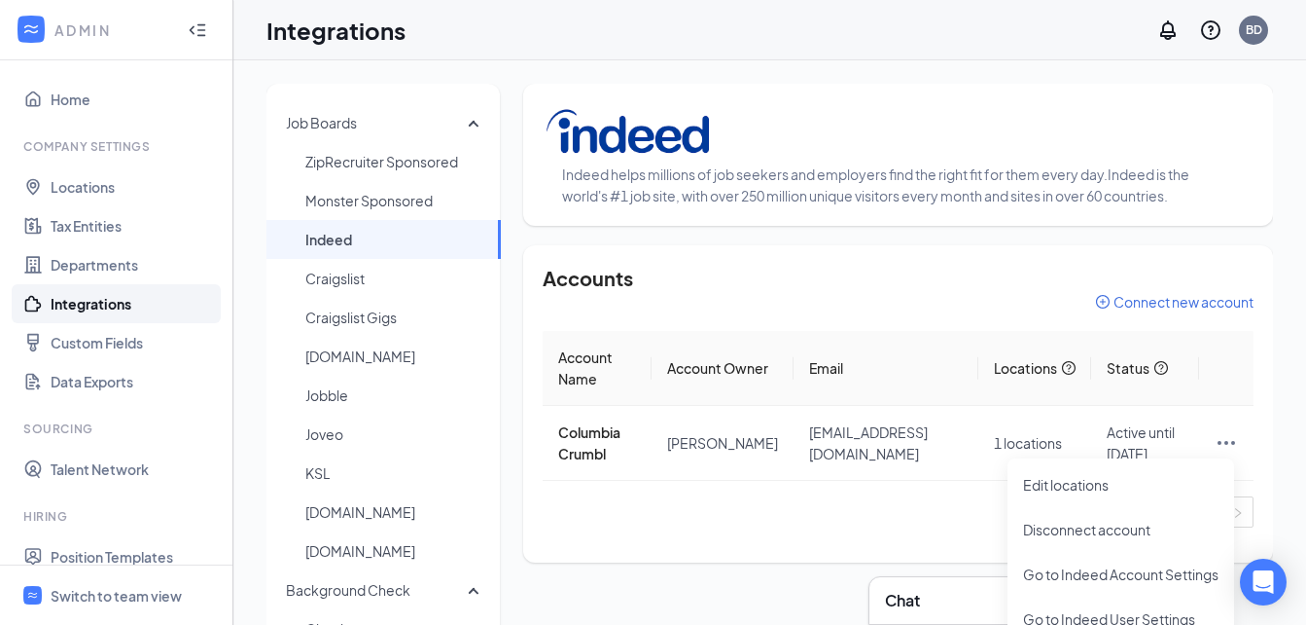
click at [823, 546] on div "Accounts Connect new account Account Name Account Owner Email Locations Status …" at bounding box center [898, 403] width 750 height 317
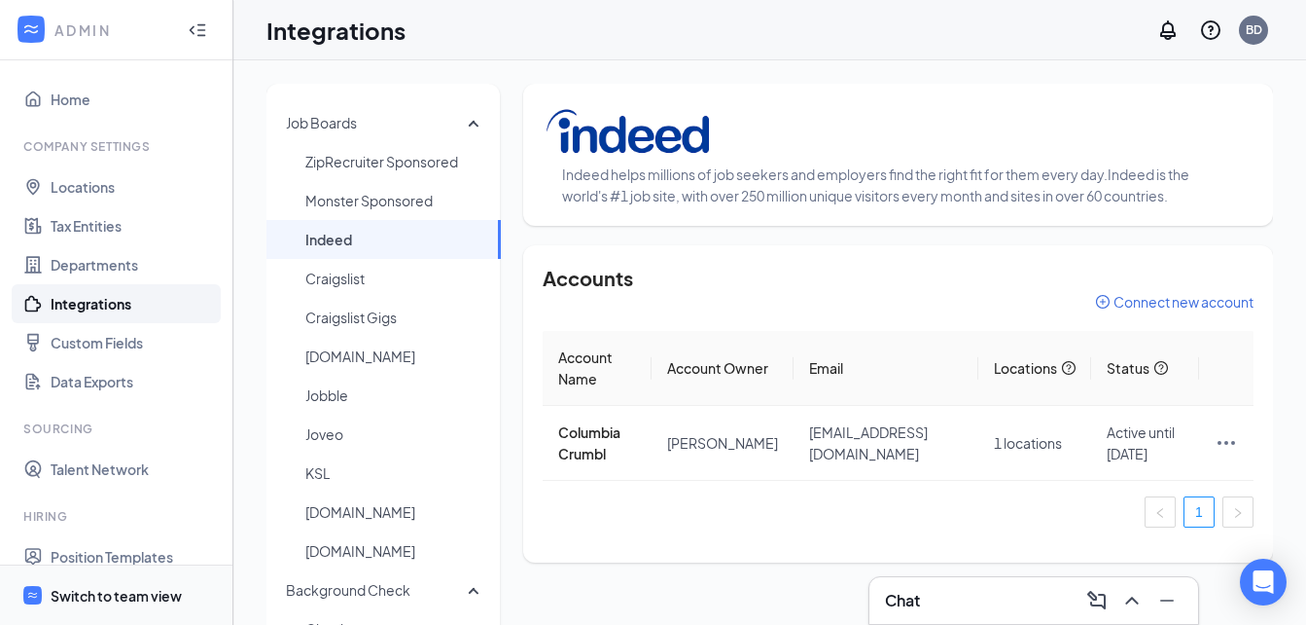
click at [122, 597] on div "Switch to team view" at bounding box center [116, 595] width 131 height 19
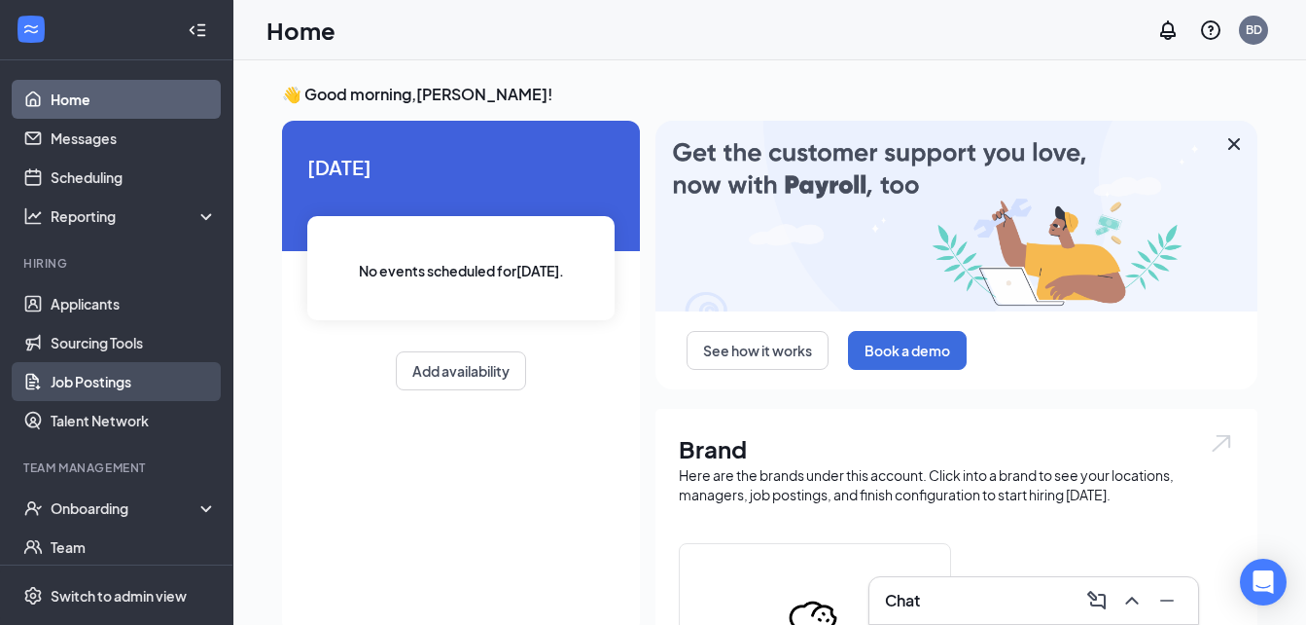
click at [112, 390] on link "Job Postings" at bounding box center [134, 381] width 166 height 39
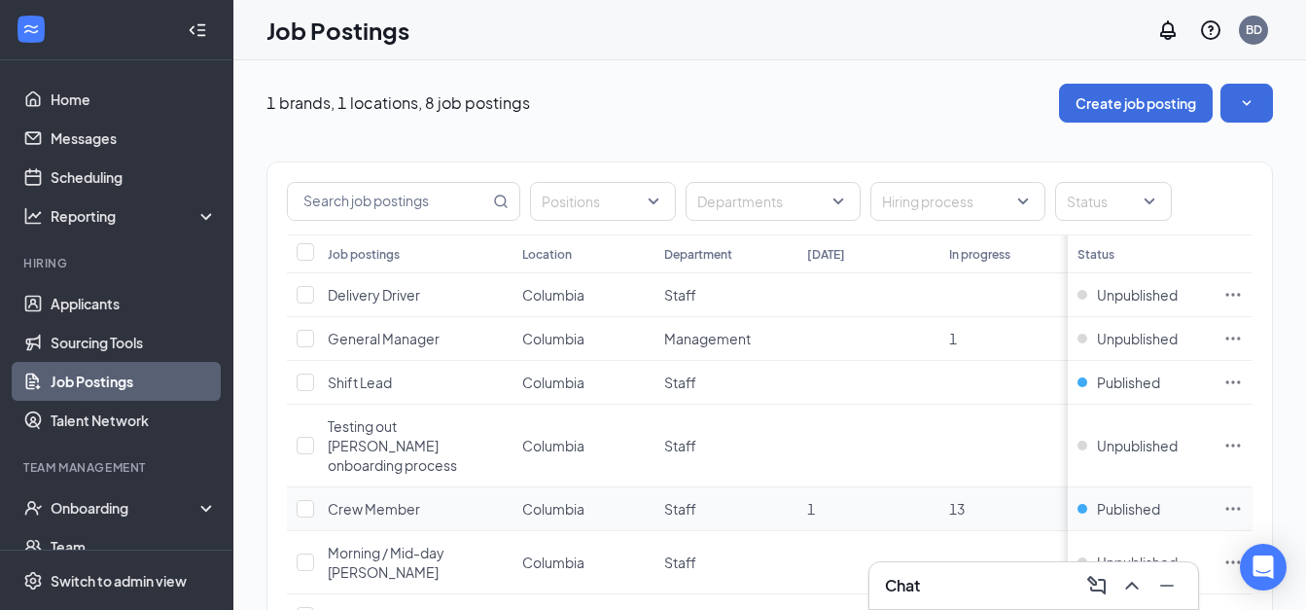
click at [1241, 507] on icon "Ellipses" at bounding box center [1234, 508] width 15 height 3
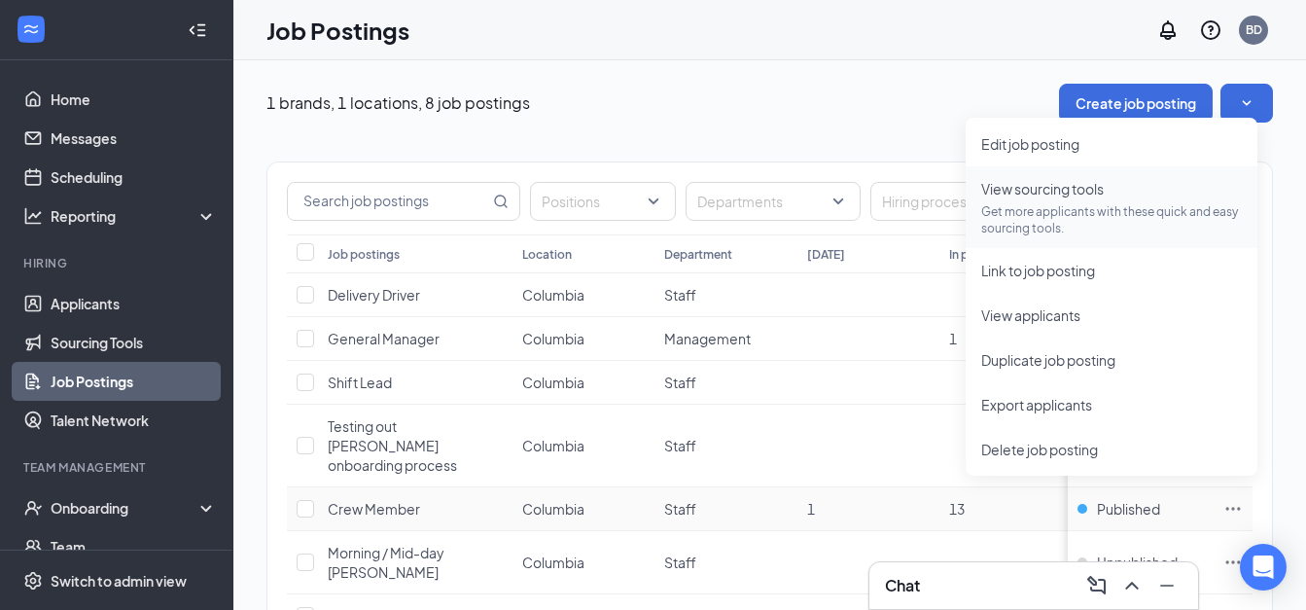
click at [1049, 194] on span "View sourcing tools" at bounding box center [1043, 189] width 123 height 18
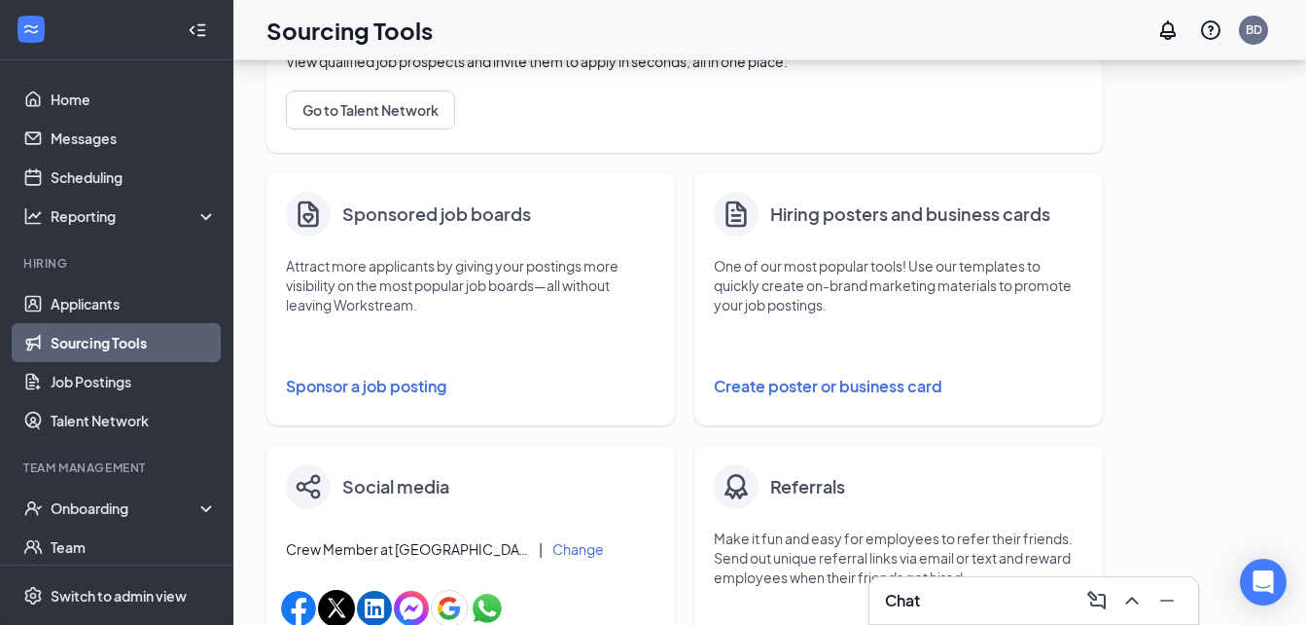
scroll to position [252, 0]
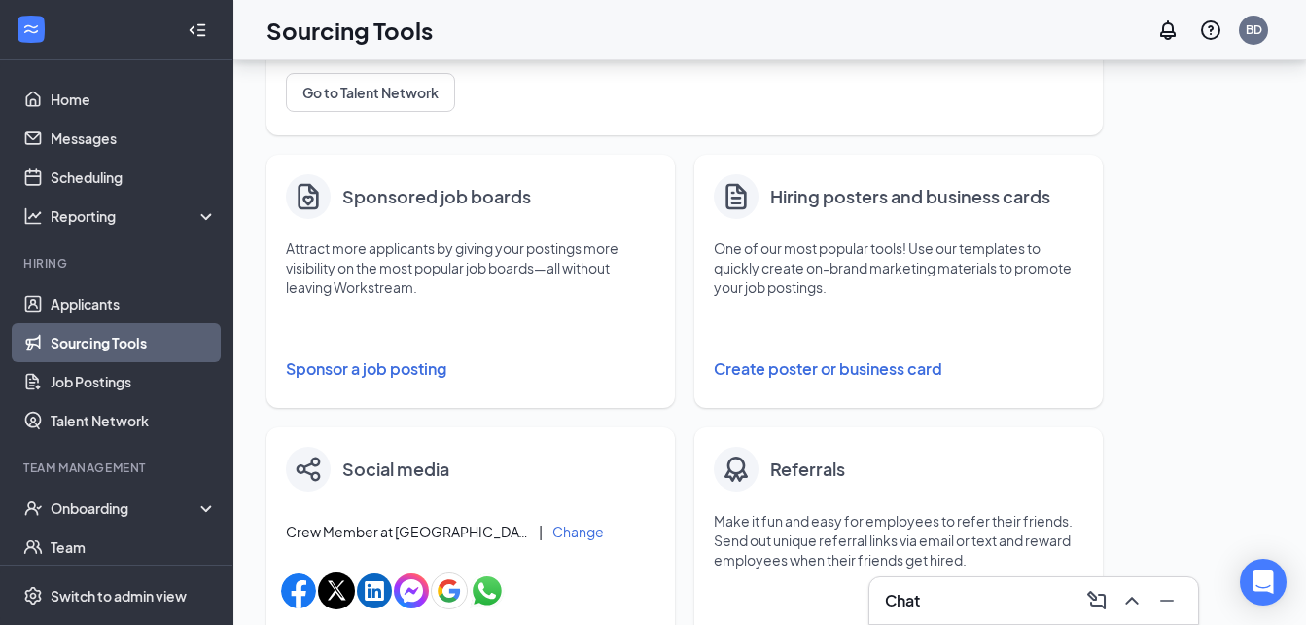
click at [391, 371] on button "Sponsor a job posting" at bounding box center [471, 368] width 370 height 39
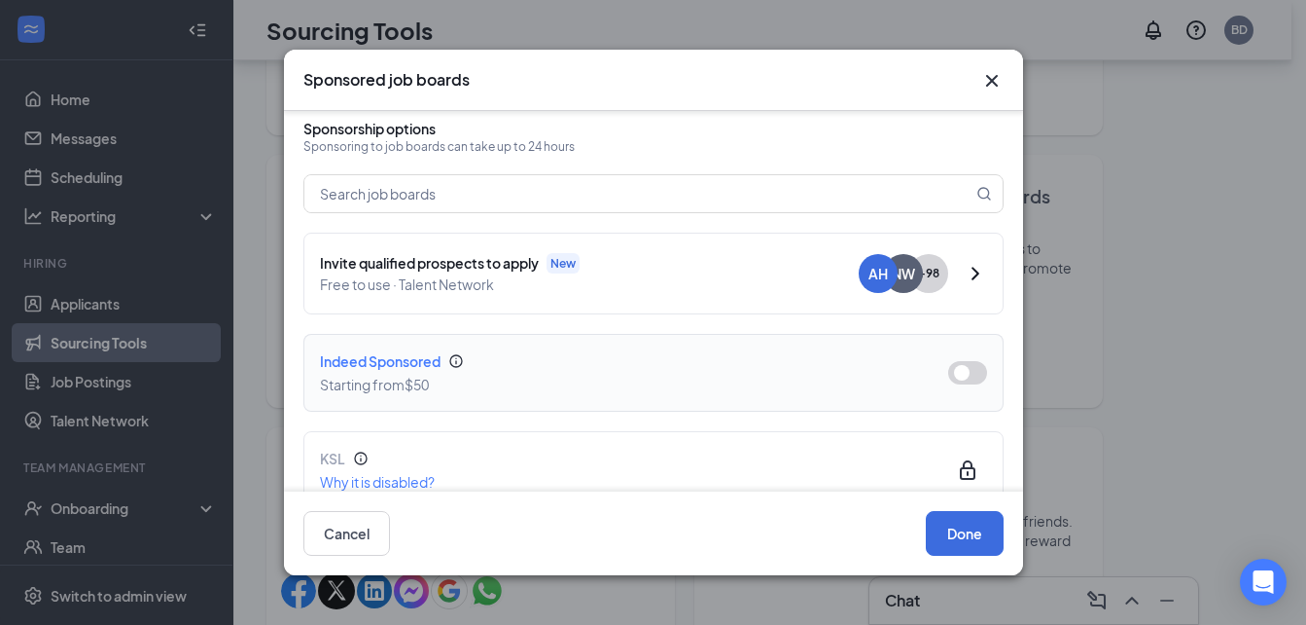
scroll to position [92, 0]
click at [954, 377] on button "button" at bounding box center [967, 371] width 39 height 23
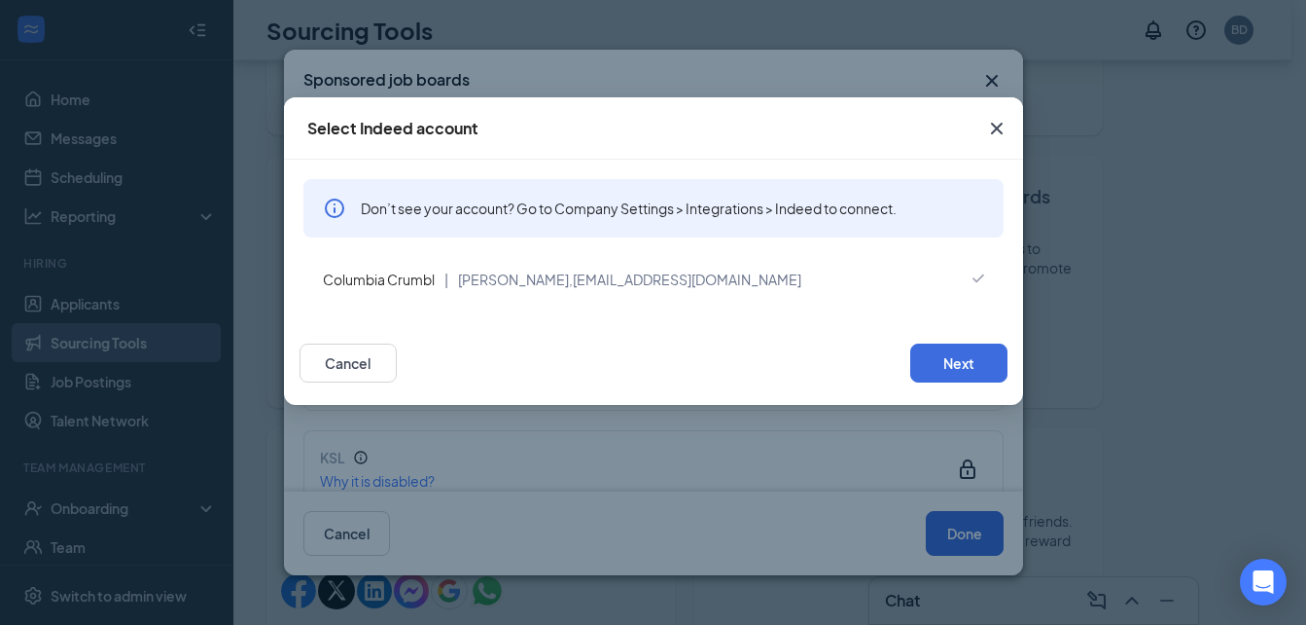
click at [427, 278] on span "Columbia Crumbl" at bounding box center [379, 279] width 112 height 18
click at [958, 277] on div "Columbia Crumbl | Jamie Simmons, Columbia@crumbl.com" at bounding box center [654, 279] width 700 height 45
click at [947, 370] on button "Next" at bounding box center [959, 362] width 97 height 39
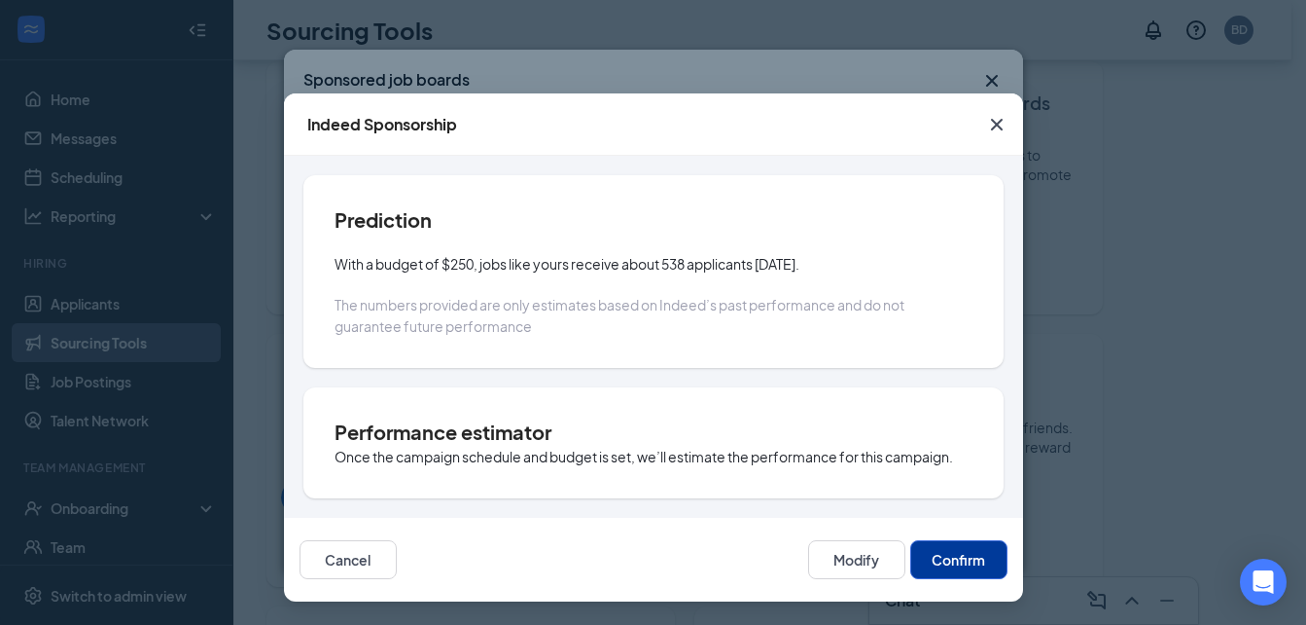
scroll to position [321, 0]
click at [932, 563] on button "Confirm" at bounding box center [959, 559] width 97 height 39
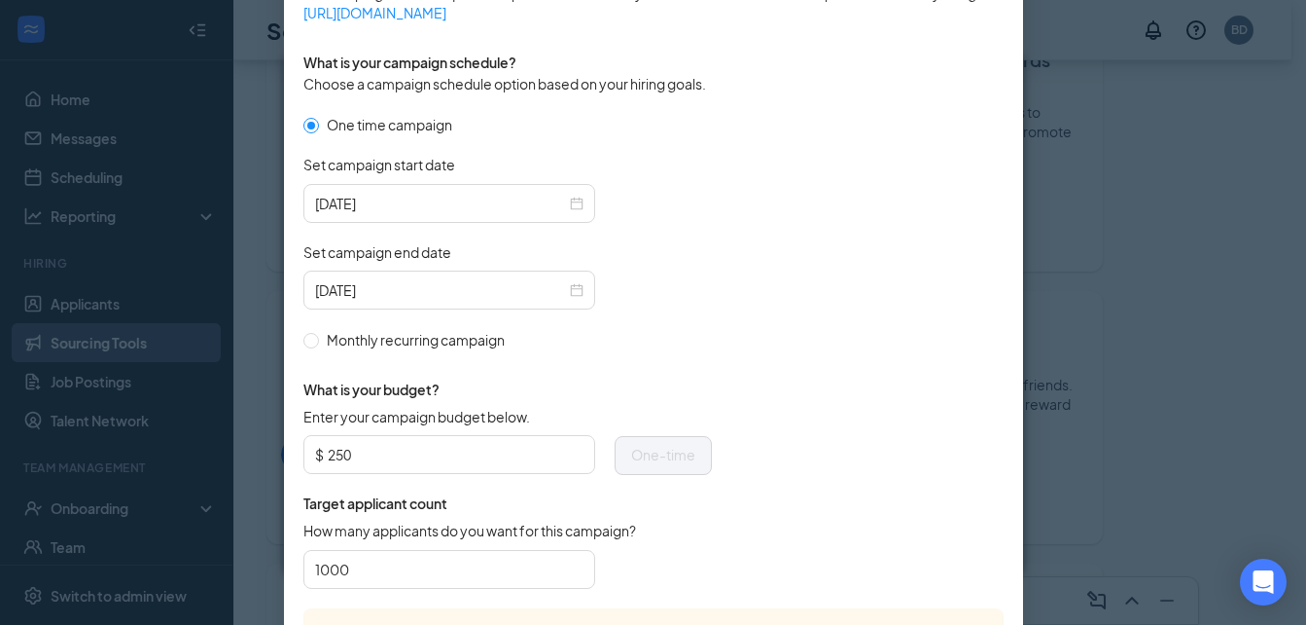
scroll to position [548, 0]
click at [572, 291] on div "2025-09-24" at bounding box center [449, 291] width 268 height 21
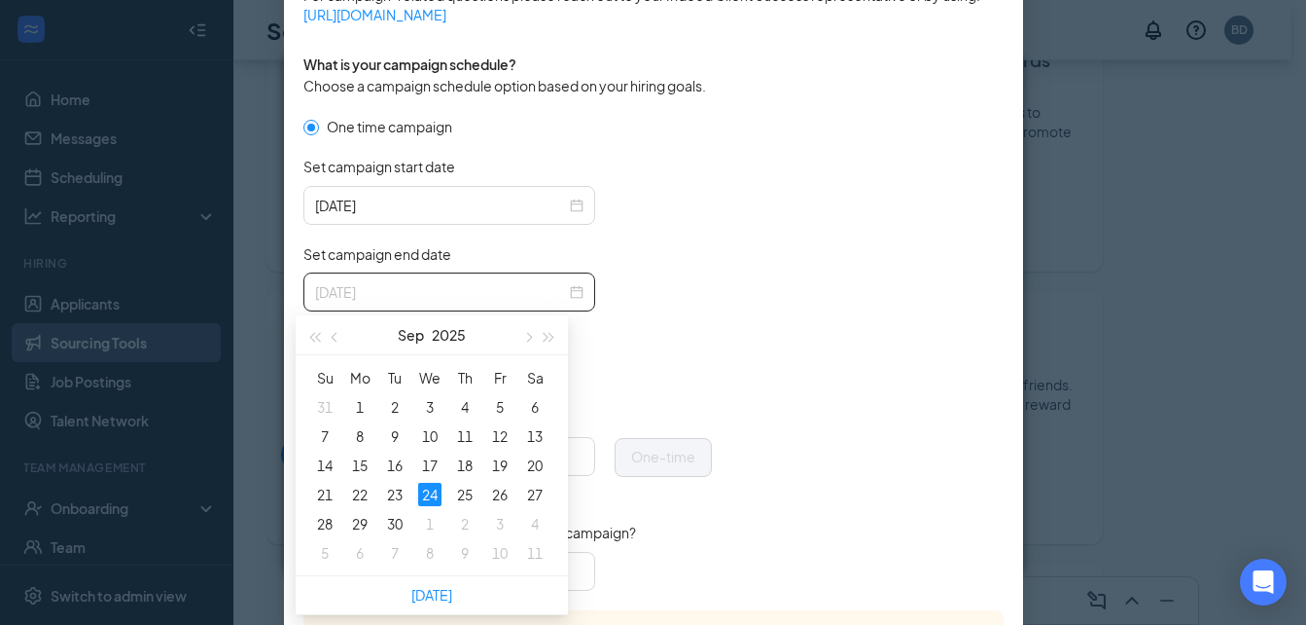
type input "2025-09-24"
click at [619, 329] on div "One time campaign Set campaign start date 2025-08-25 Set campaign end date 2025…" at bounding box center [508, 234] width 409 height 236
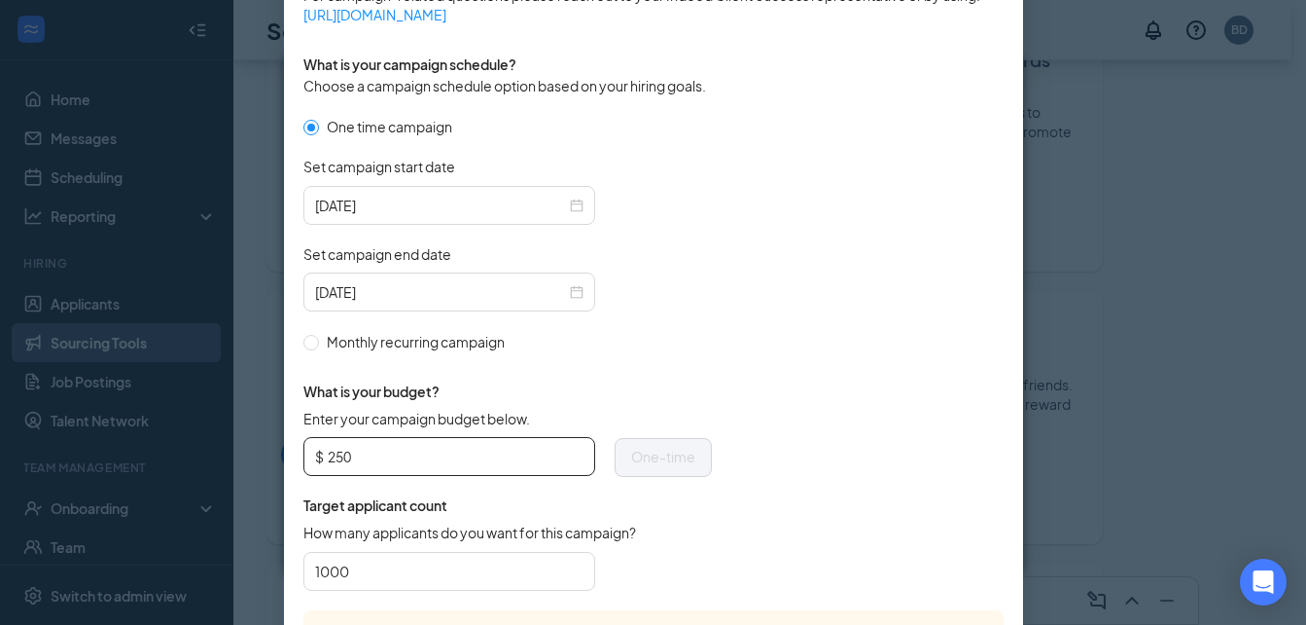
drag, startPoint x: 371, startPoint y: 447, endPoint x: 317, endPoint y: 461, distance: 55.5
click at [317, 461] on span "$ 250" at bounding box center [450, 456] width 292 height 39
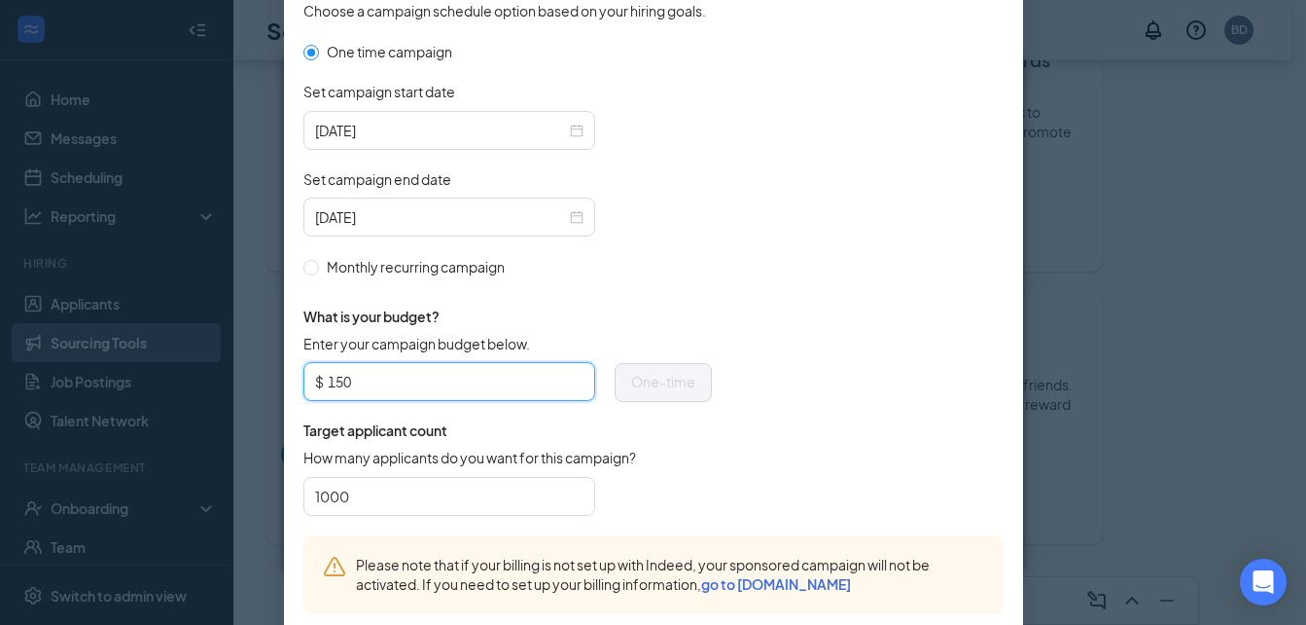
scroll to position [634, 0]
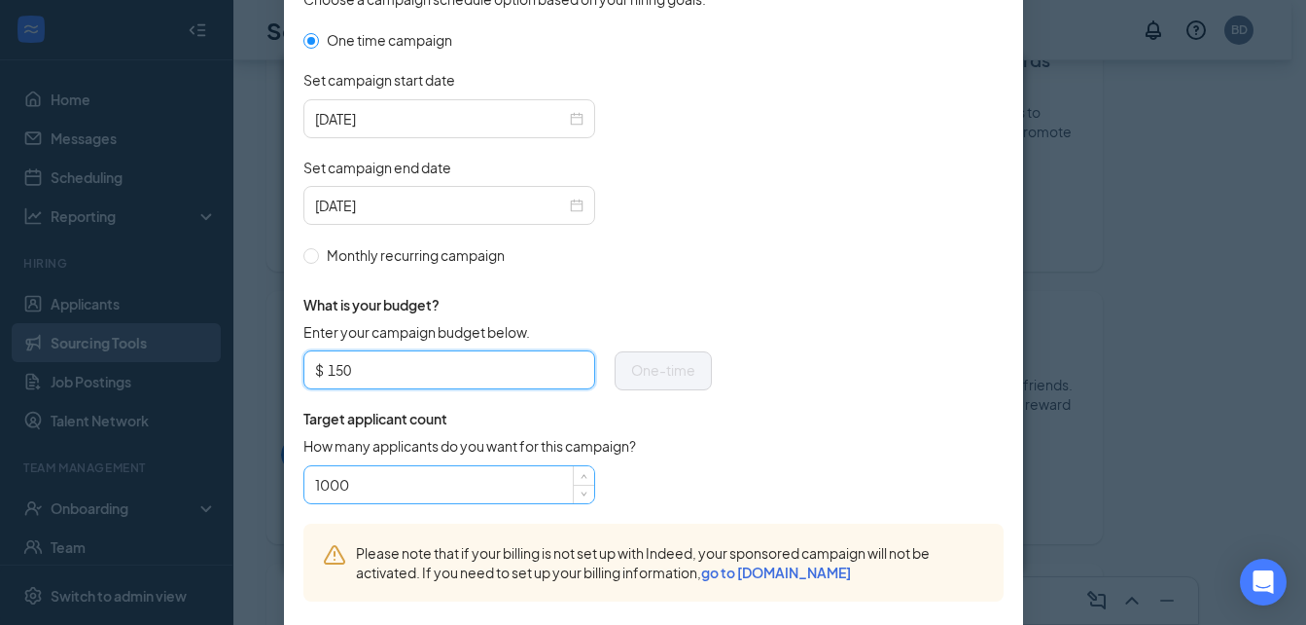
type input "150"
drag, startPoint x: 370, startPoint y: 487, endPoint x: 305, endPoint y: 491, distance: 64.3
click at [305, 491] on div "1000" at bounding box center [450, 484] width 292 height 39
type input "100"
click at [683, 468] on div "100" at bounding box center [508, 484] width 409 height 39
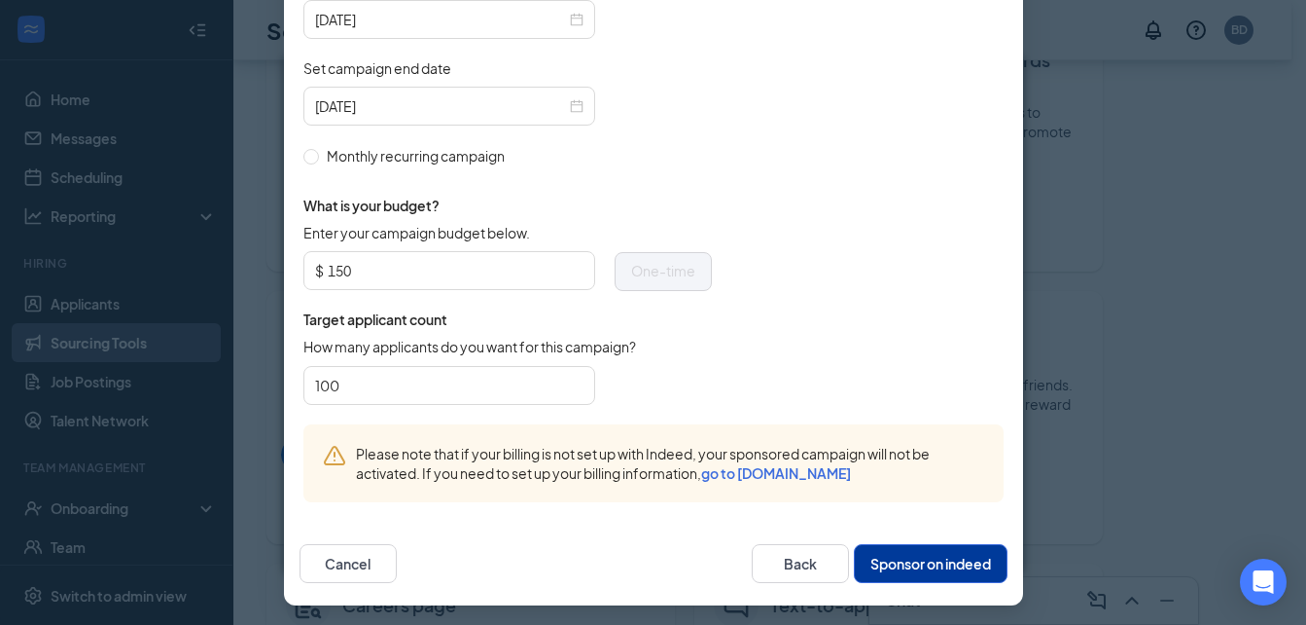
scroll to position [737, 0]
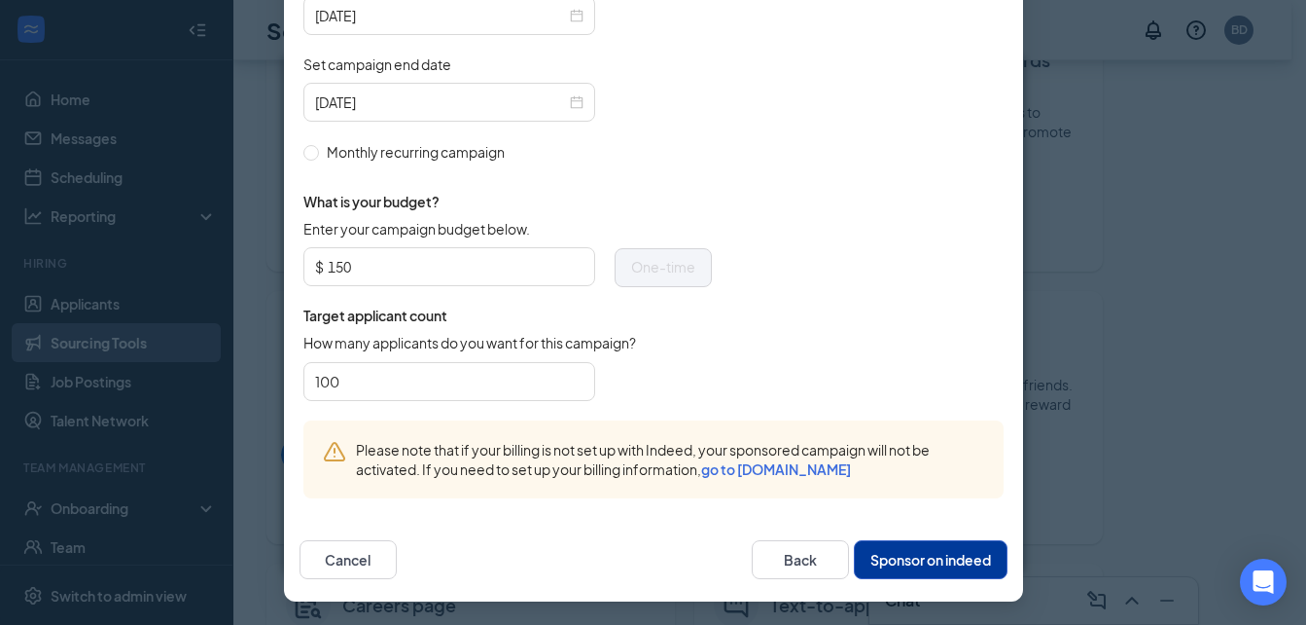
click at [914, 559] on button "Sponsor on indeed" at bounding box center [931, 559] width 154 height 39
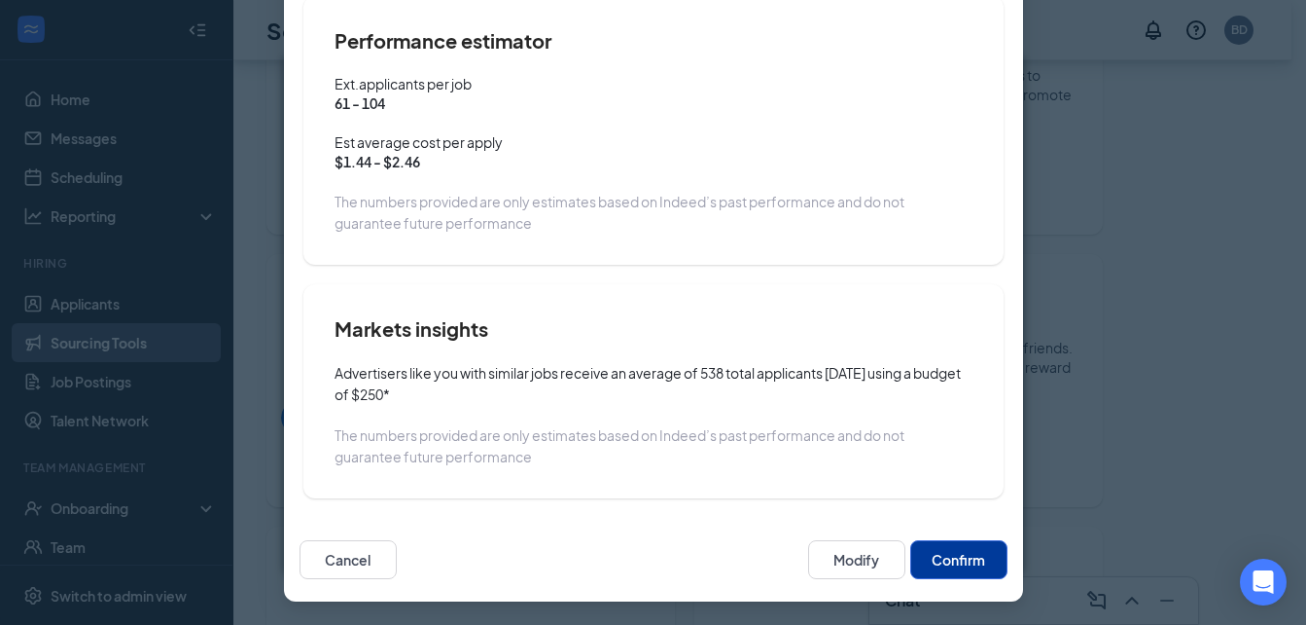
scroll to position [426, 0]
click at [957, 559] on button "Confirm" at bounding box center [959, 559] width 97 height 39
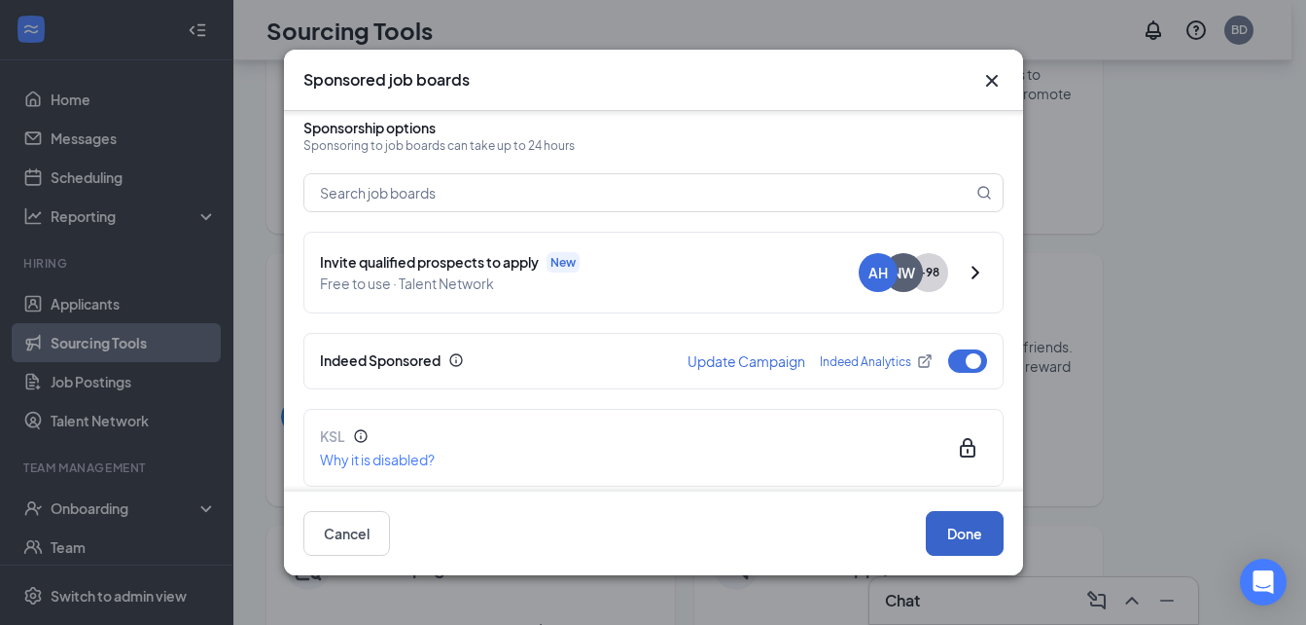
click at [961, 534] on button "Done" at bounding box center [965, 533] width 78 height 45
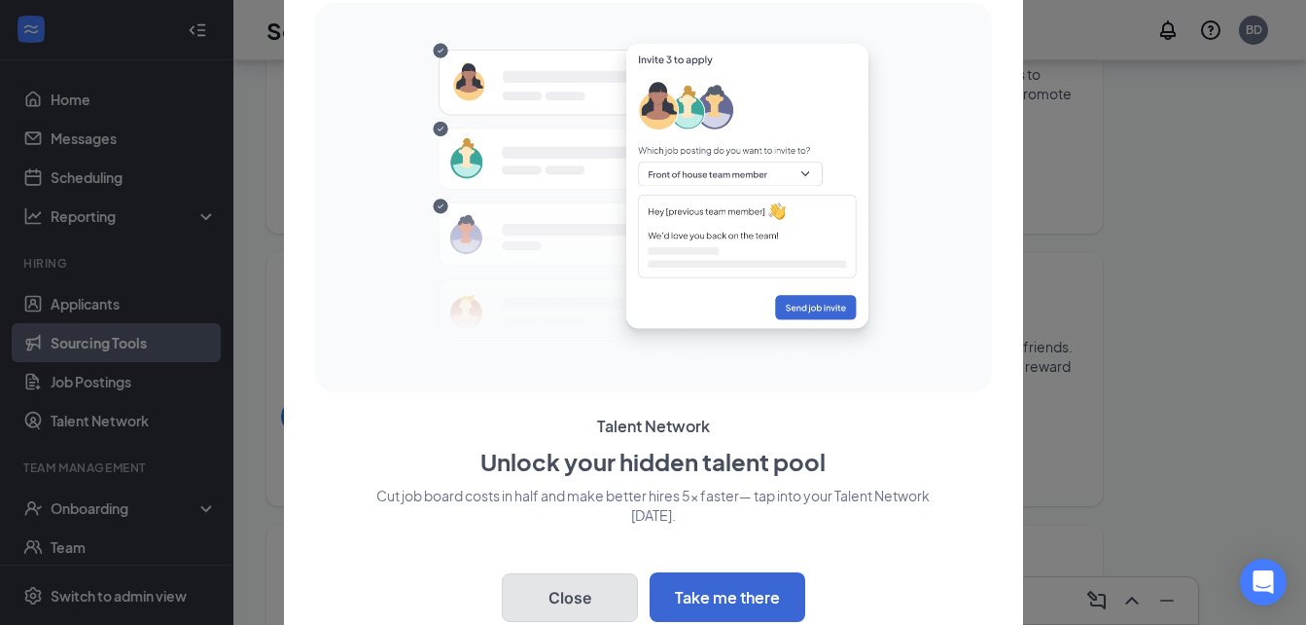
click at [554, 606] on button "Close" at bounding box center [570, 597] width 136 height 49
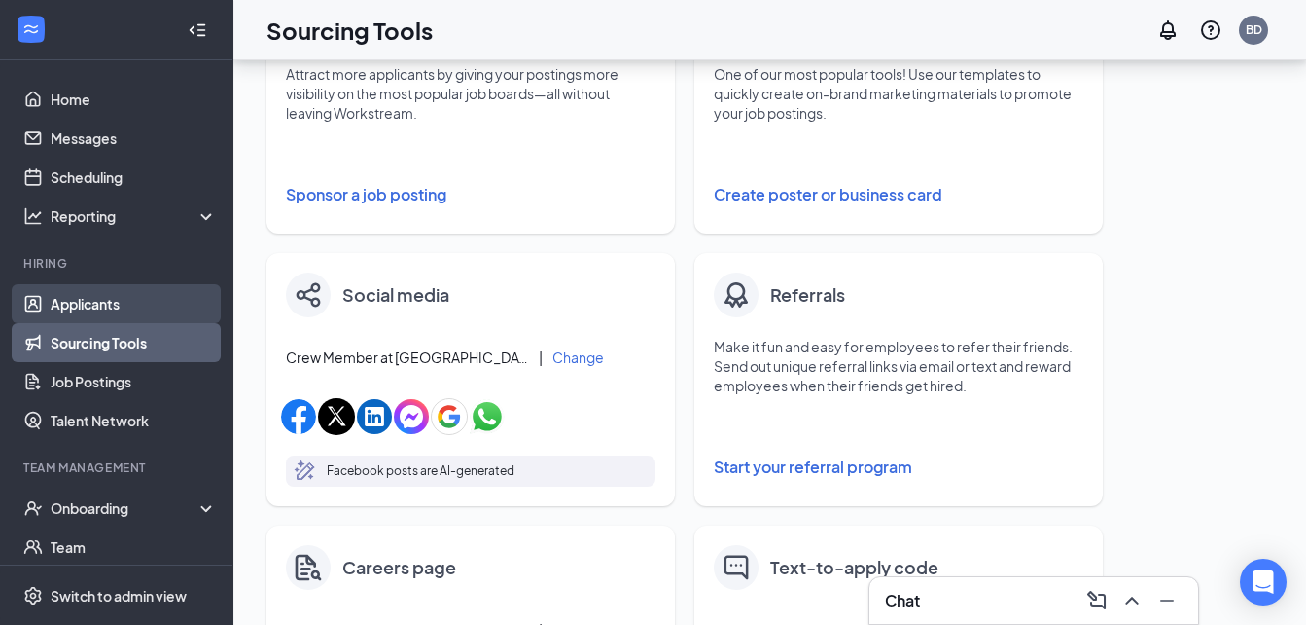
click at [113, 305] on link "Applicants" at bounding box center [134, 303] width 166 height 39
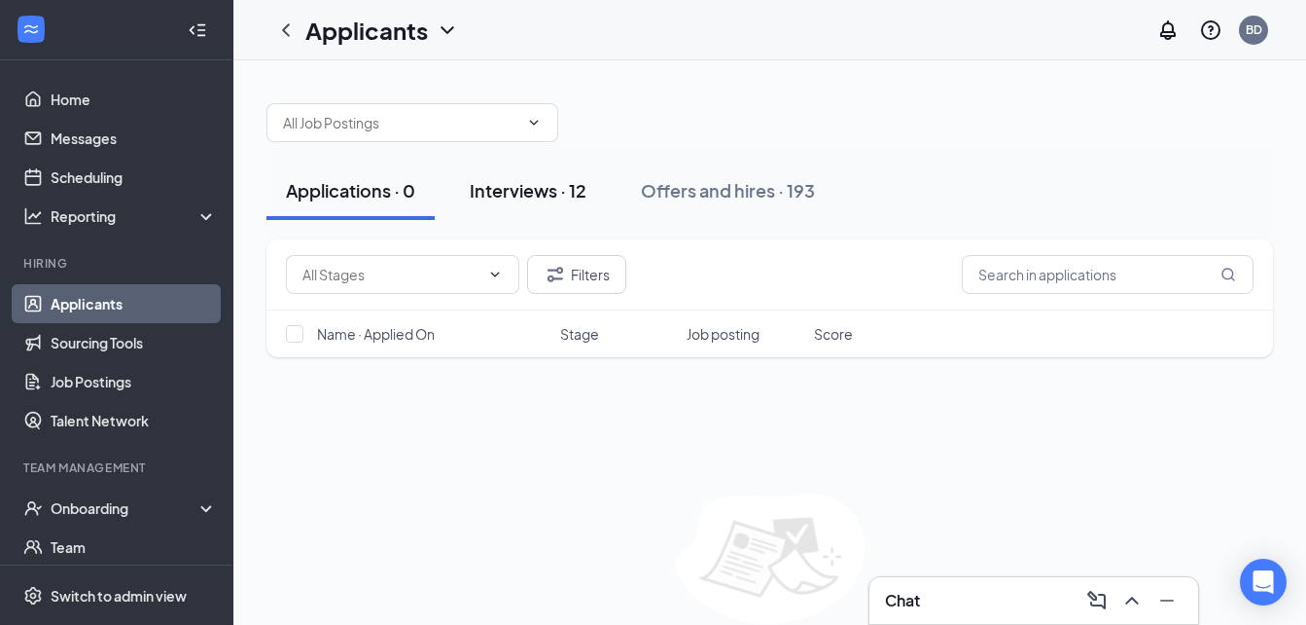
click at [518, 195] on div "Interviews · 12" at bounding box center [528, 190] width 117 height 24
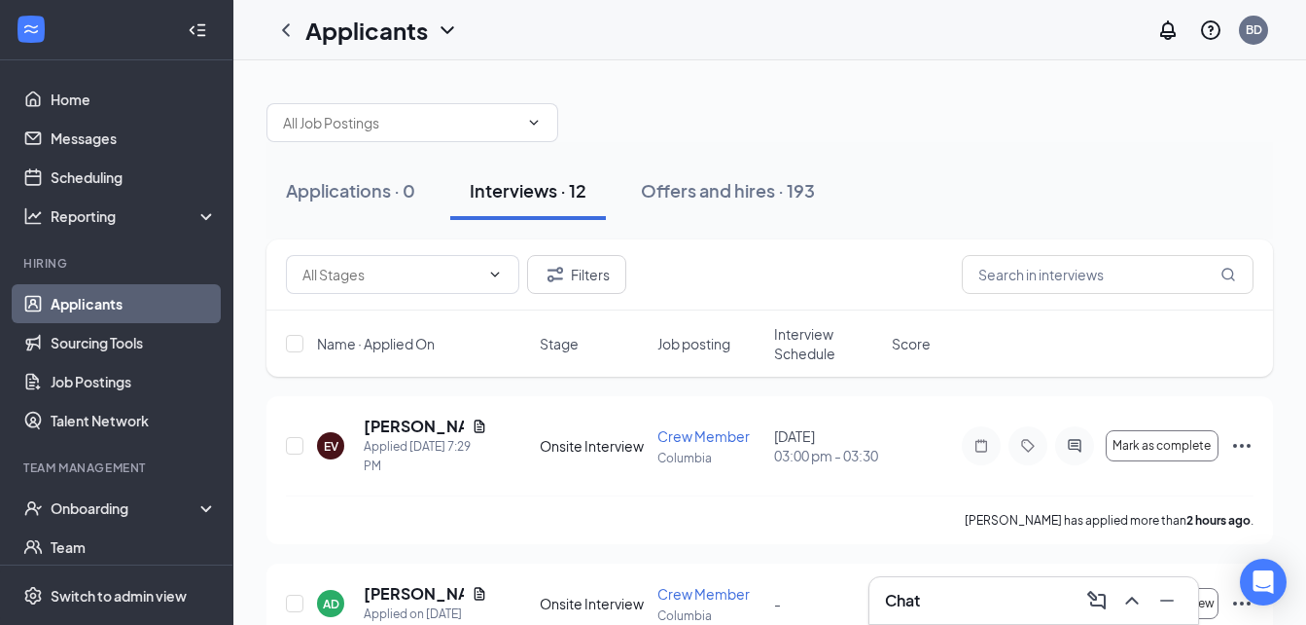
click at [824, 354] on span "Interview Schedule" at bounding box center [827, 343] width 106 height 39
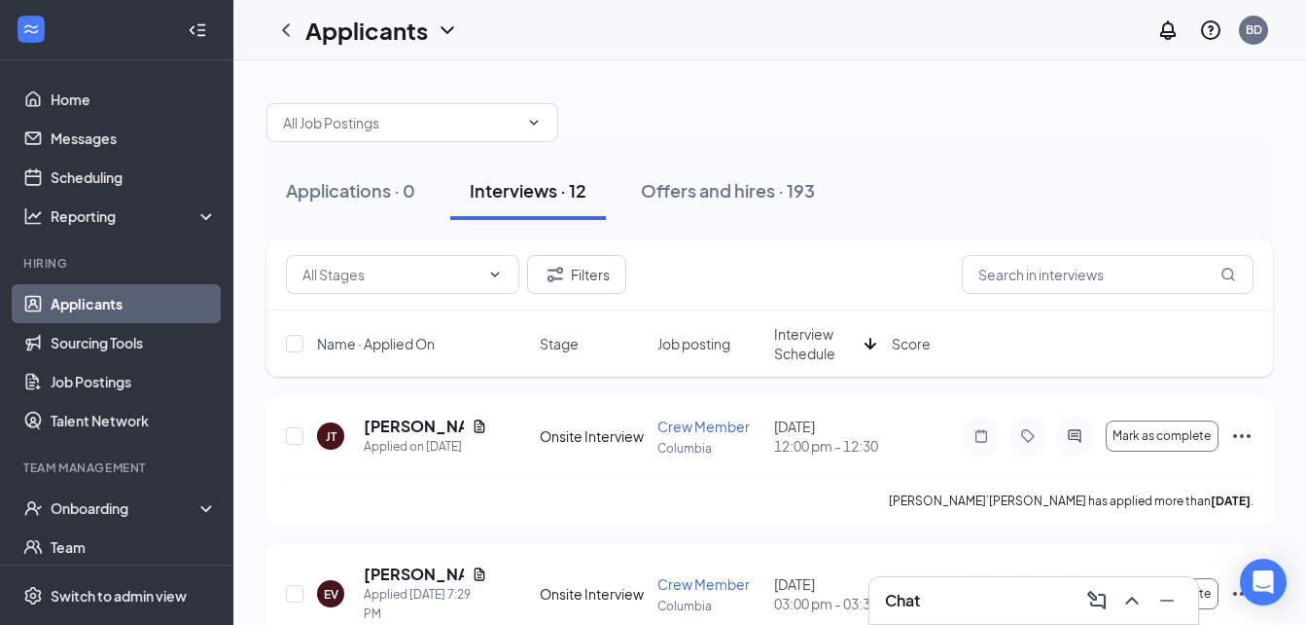
click at [824, 354] on span "Interview Schedule" at bounding box center [815, 343] width 83 height 39
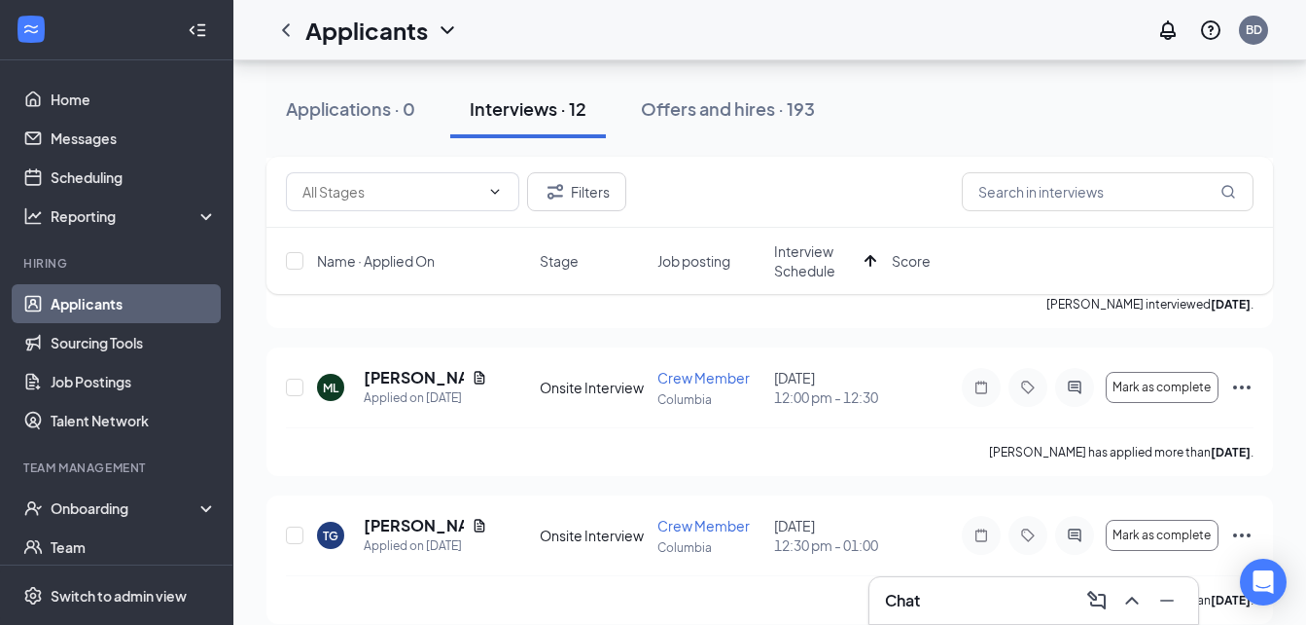
scroll to position [641, 0]
click at [92, 174] on link "Scheduling" at bounding box center [134, 177] width 166 height 39
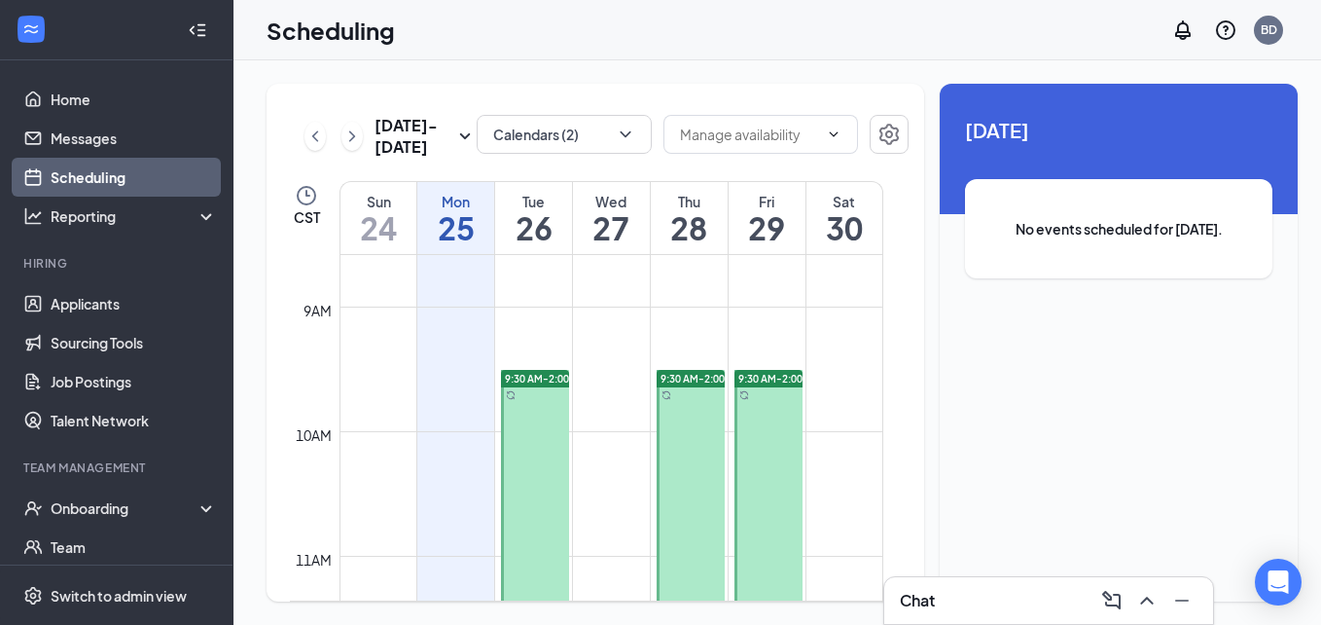
scroll to position [1087, 0]
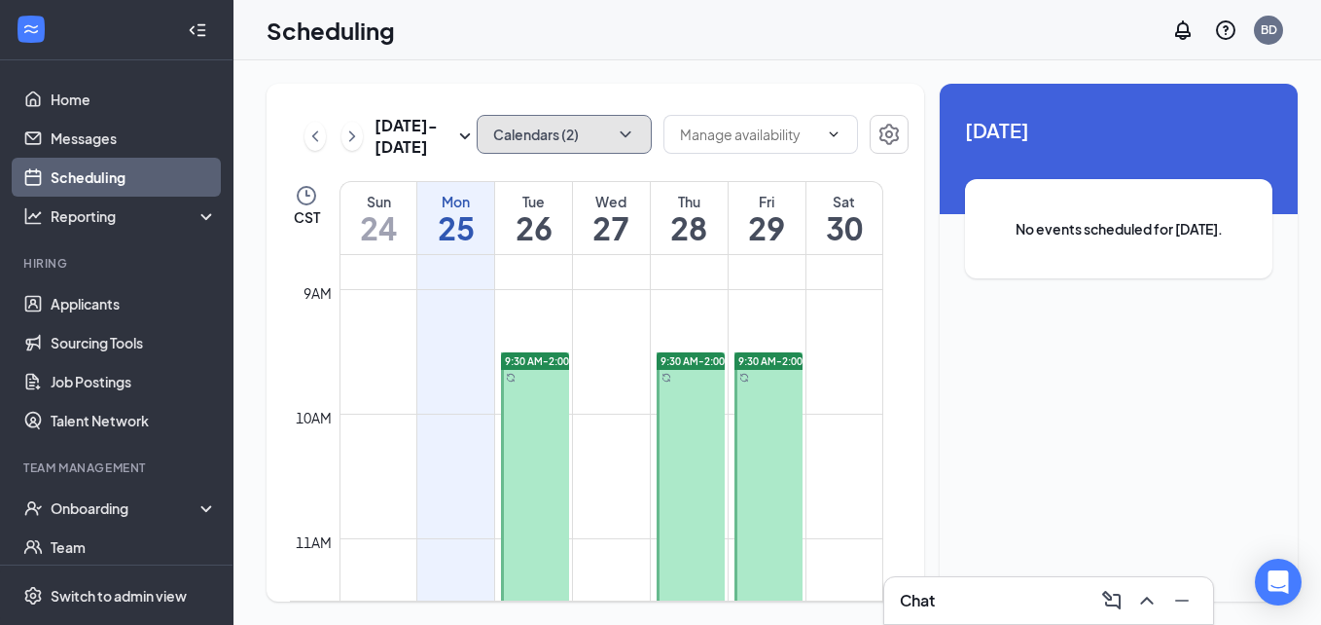
click at [616, 135] on icon "ChevronDown" at bounding box center [625, 134] width 19 height 19
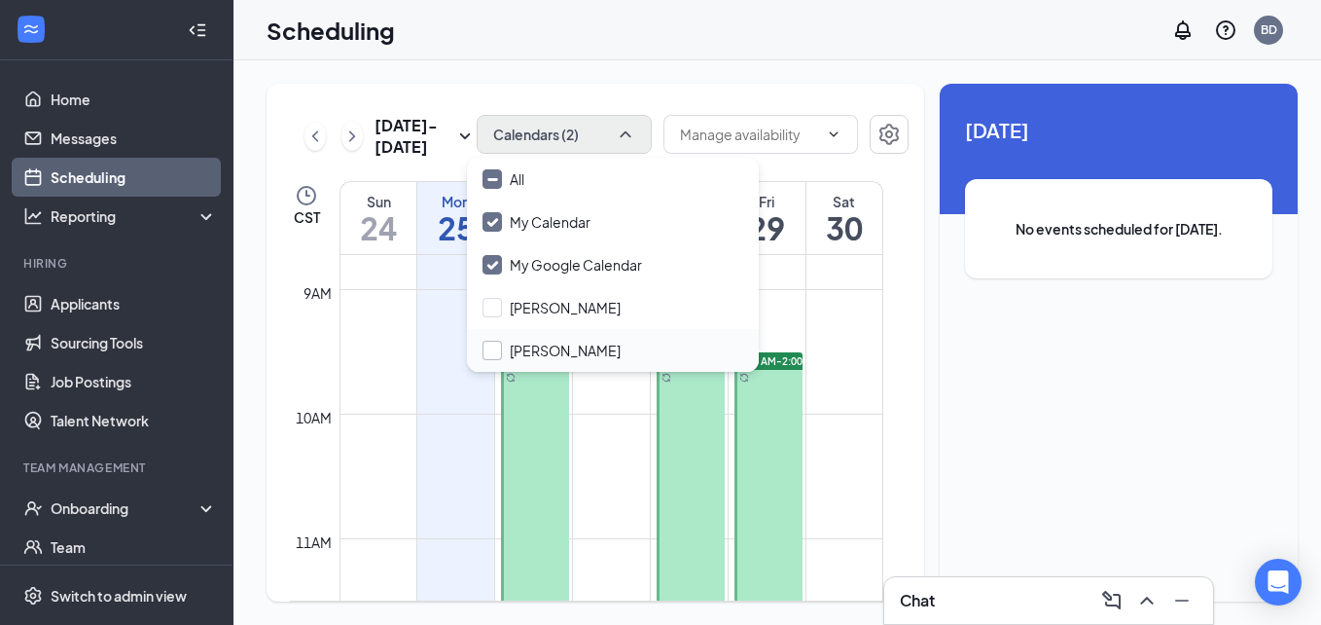
click at [492, 350] on input "Steven Parente" at bounding box center [552, 349] width 138 height 19
checkbox input "true"
click at [622, 137] on icon "ChevronUp" at bounding box center [625, 134] width 19 height 19
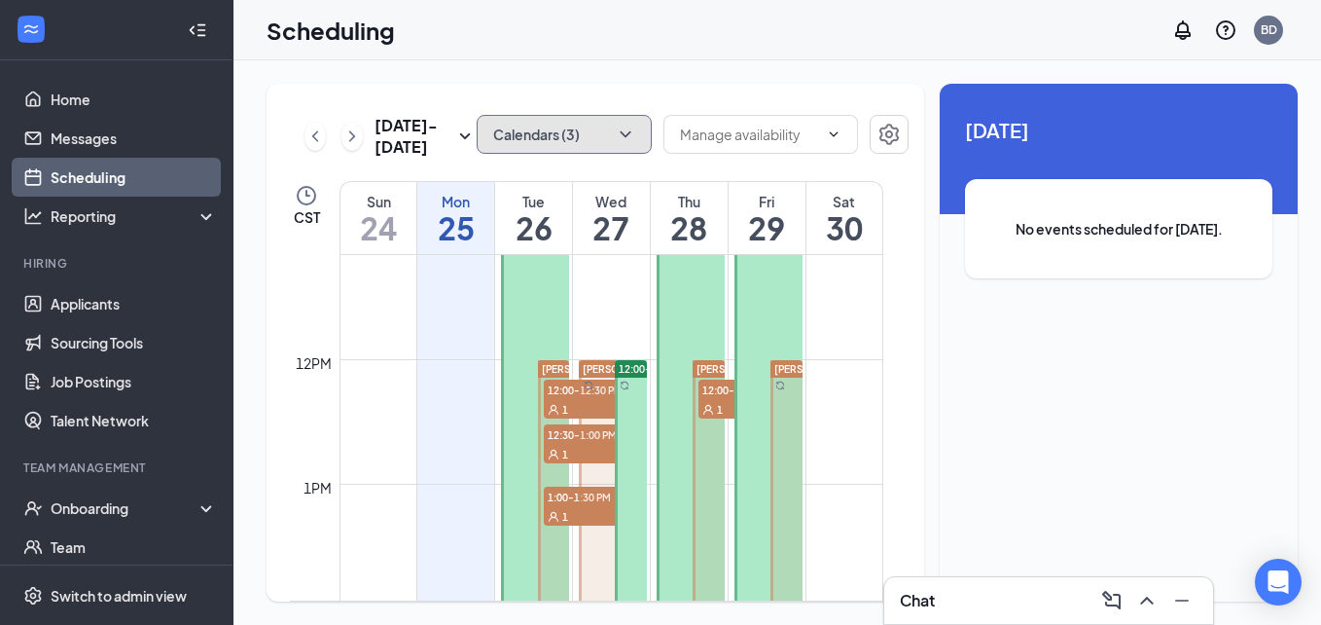
scroll to position [1376, 0]
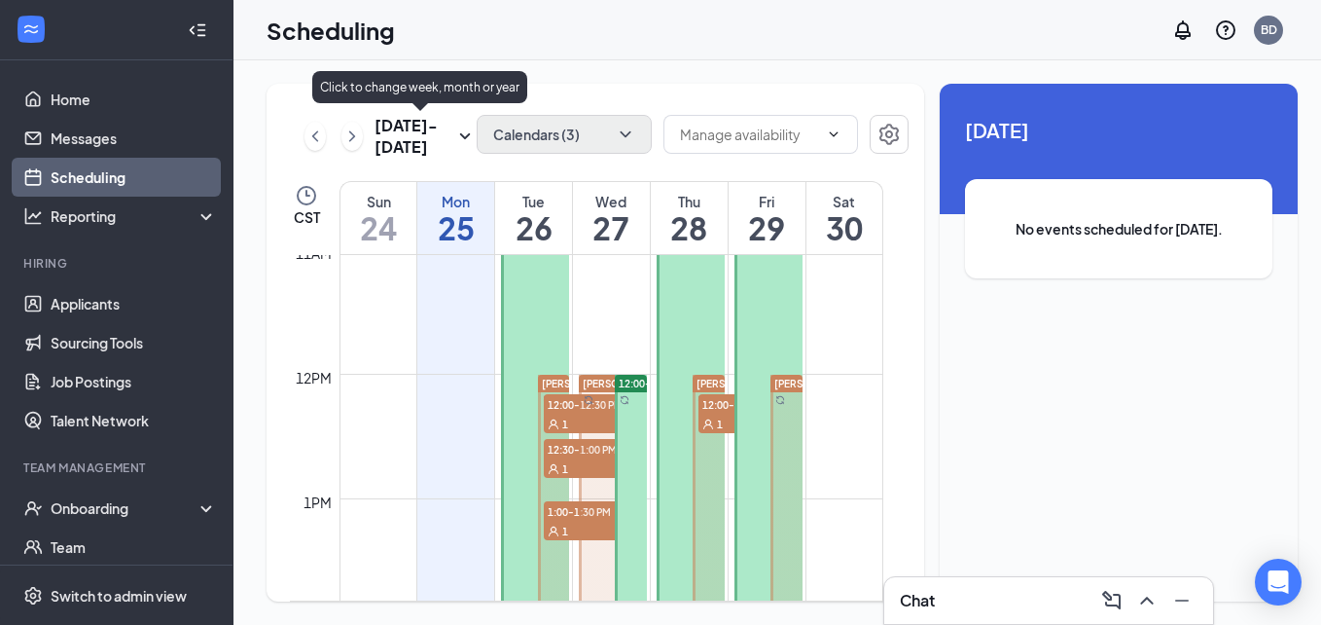
drag, startPoint x: 453, startPoint y: 122, endPoint x: 605, endPoint y: 46, distance: 169.7
click at [605, 46] on div "Scheduling BD" at bounding box center [777, 30] width 1088 height 60
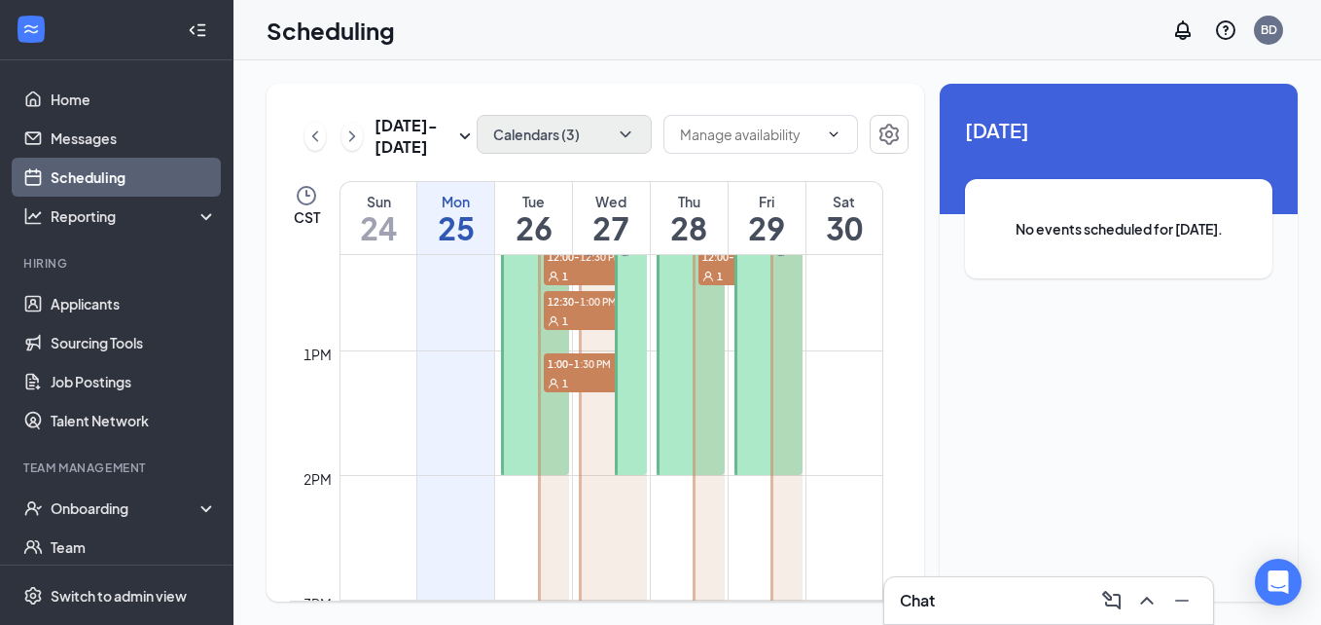
scroll to position [1520, 0]
